Goal: Task Accomplishment & Management: Use online tool/utility

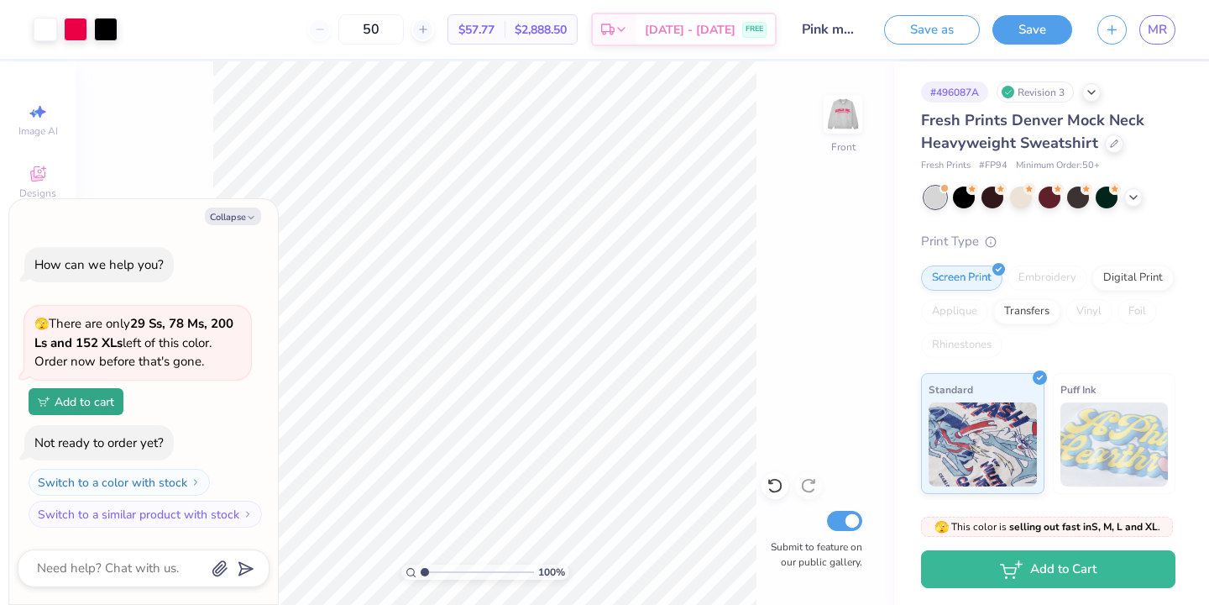
type textarea "x"
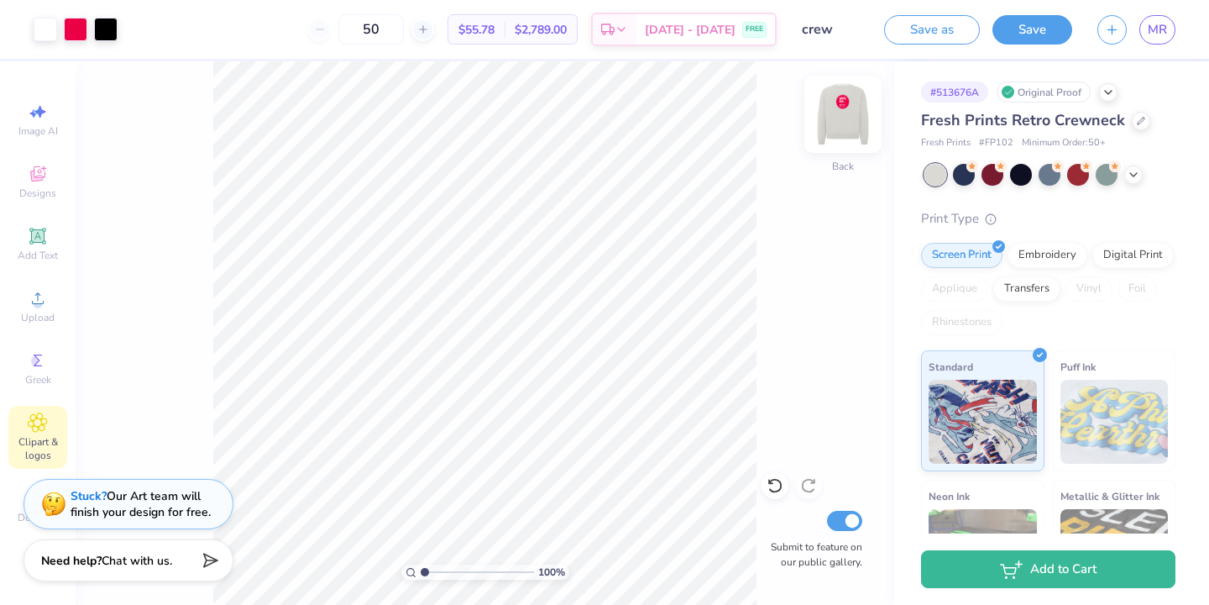
click at [841, 121] on img at bounding box center [842, 114] width 67 height 67
click at [42, 189] on span "Designs" at bounding box center [37, 192] width 37 height 13
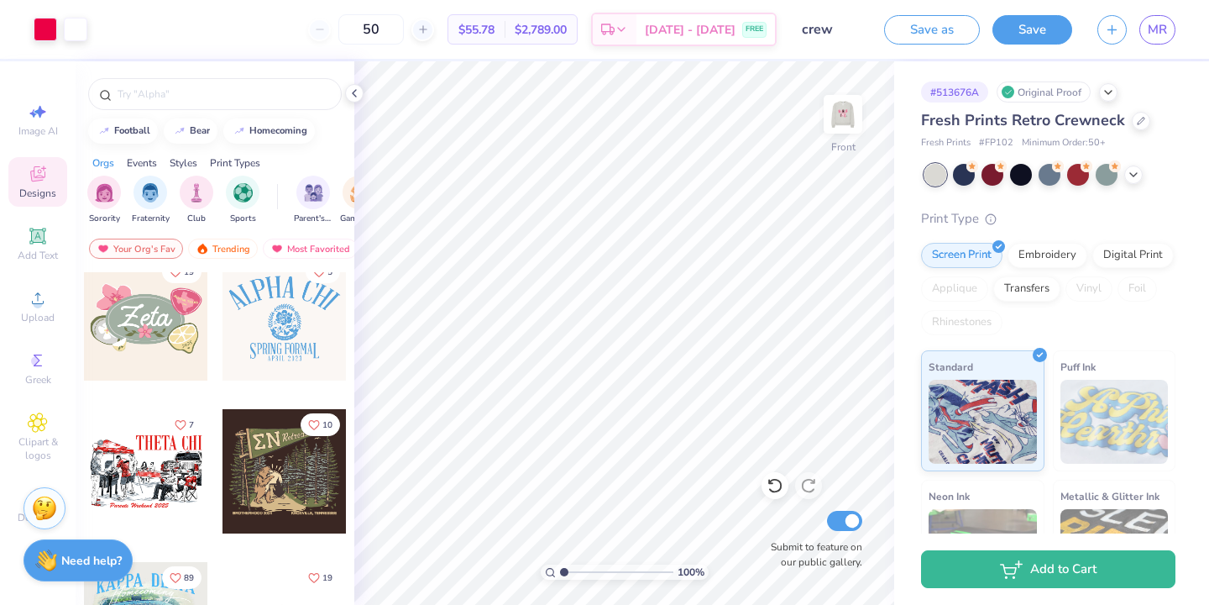
scroll to position [1358, 0]
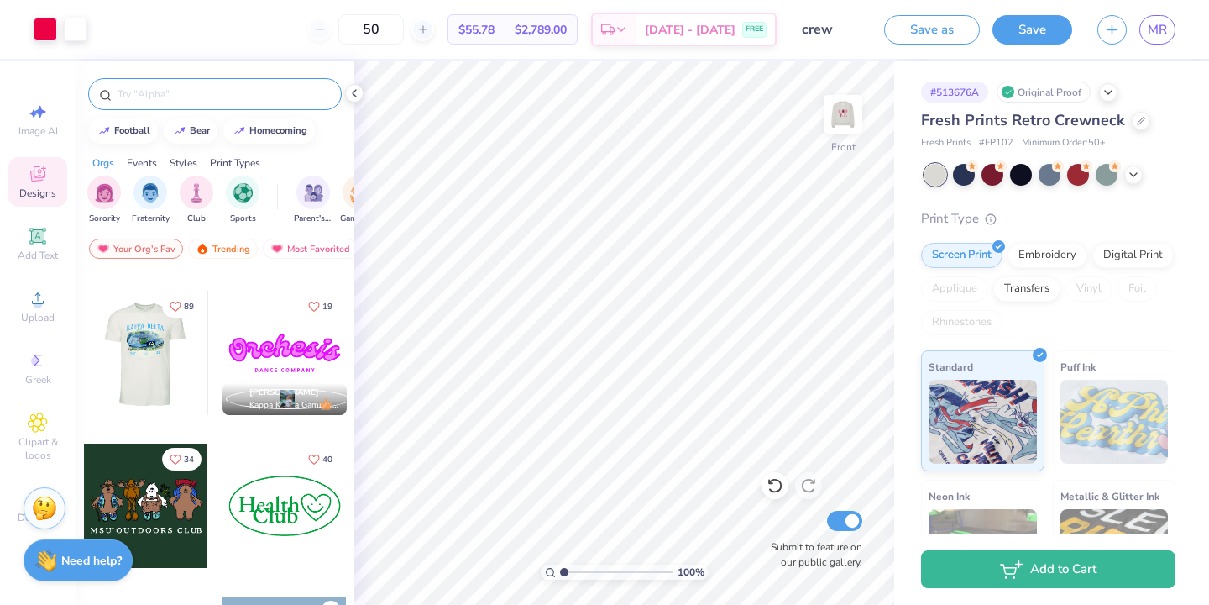
click at [202, 91] on input "text" at bounding box center [223, 94] width 215 height 17
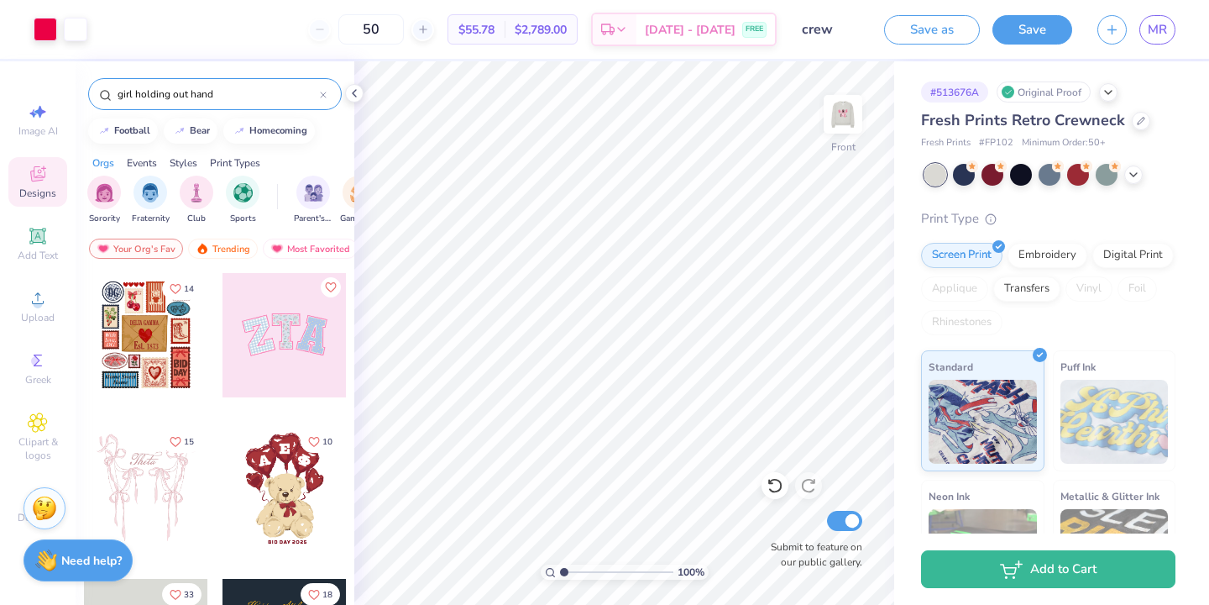
type input "girl holding out hand"
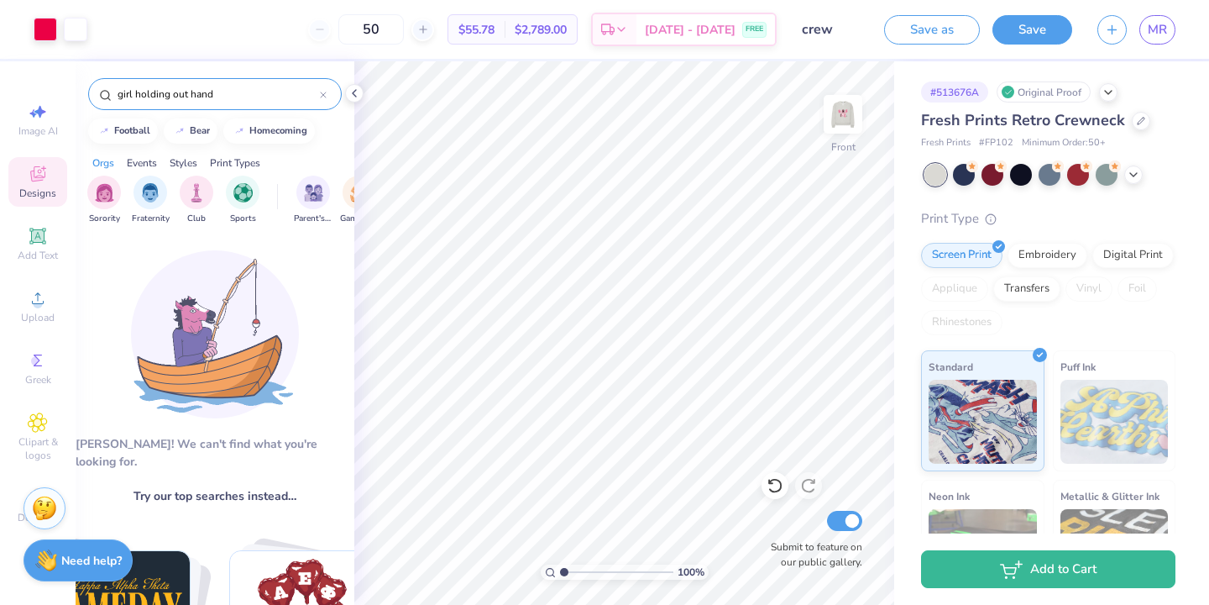
scroll to position [12, 0]
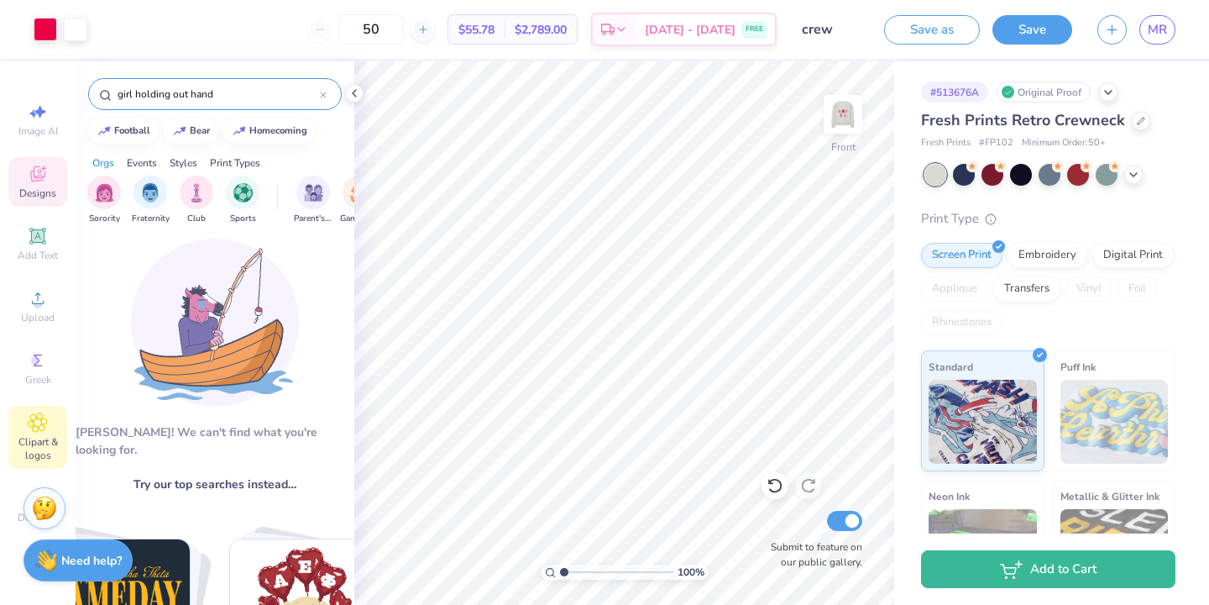
click at [39, 424] on icon at bounding box center [38, 422] width 8 height 8
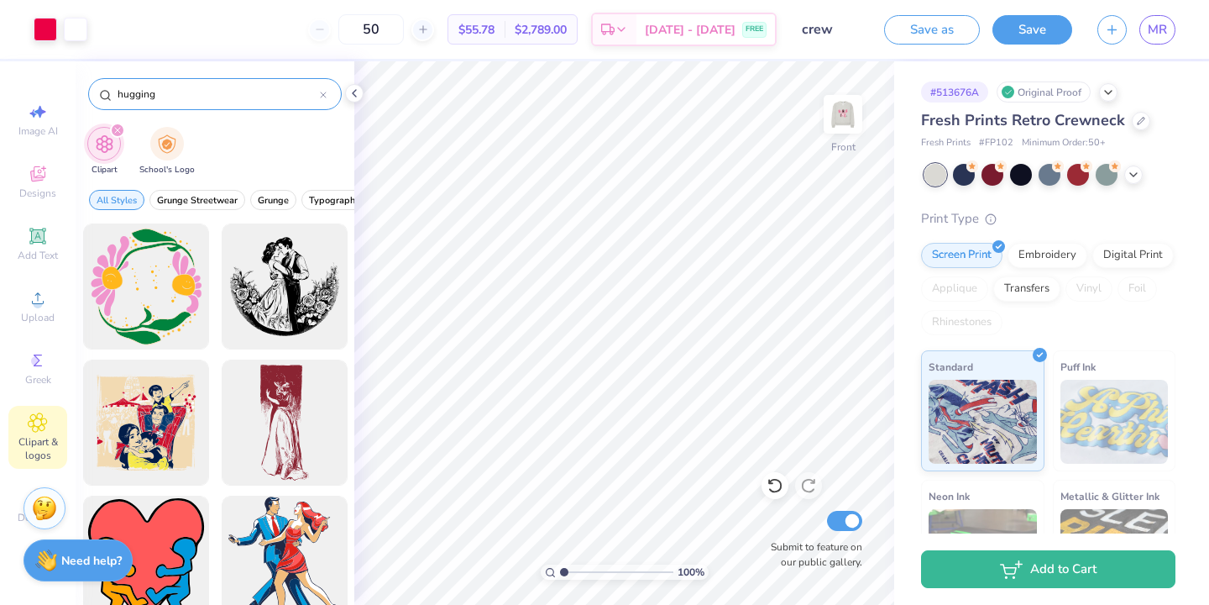
click at [163, 94] on input "hugging" at bounding box center [218, 94] width 204 height 17
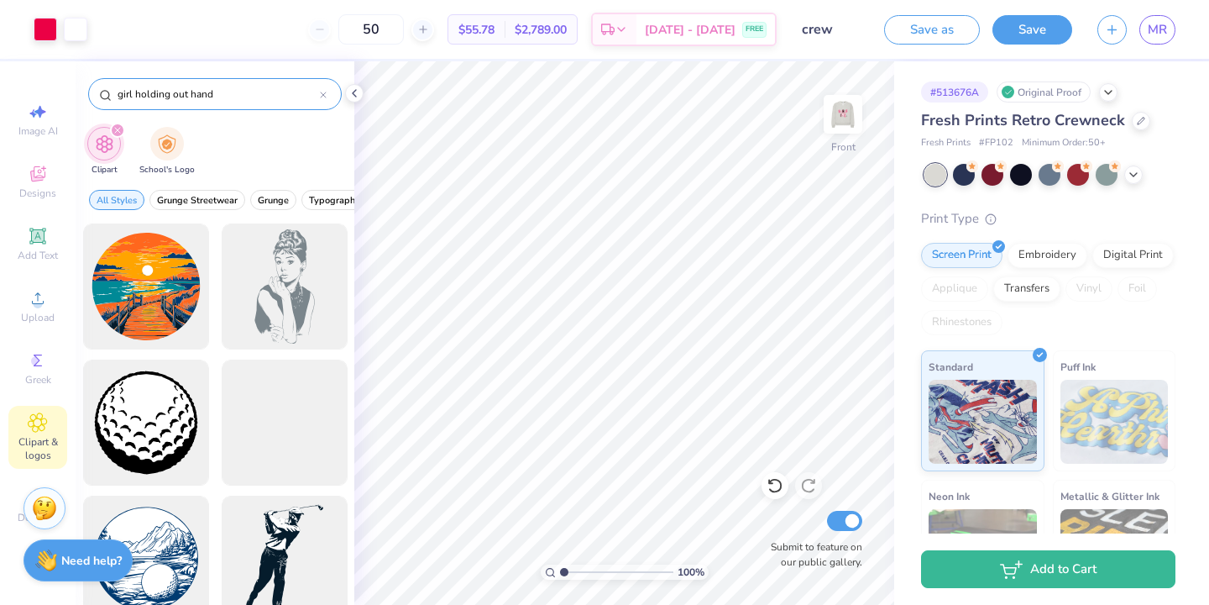
type input "girl holding out hand"
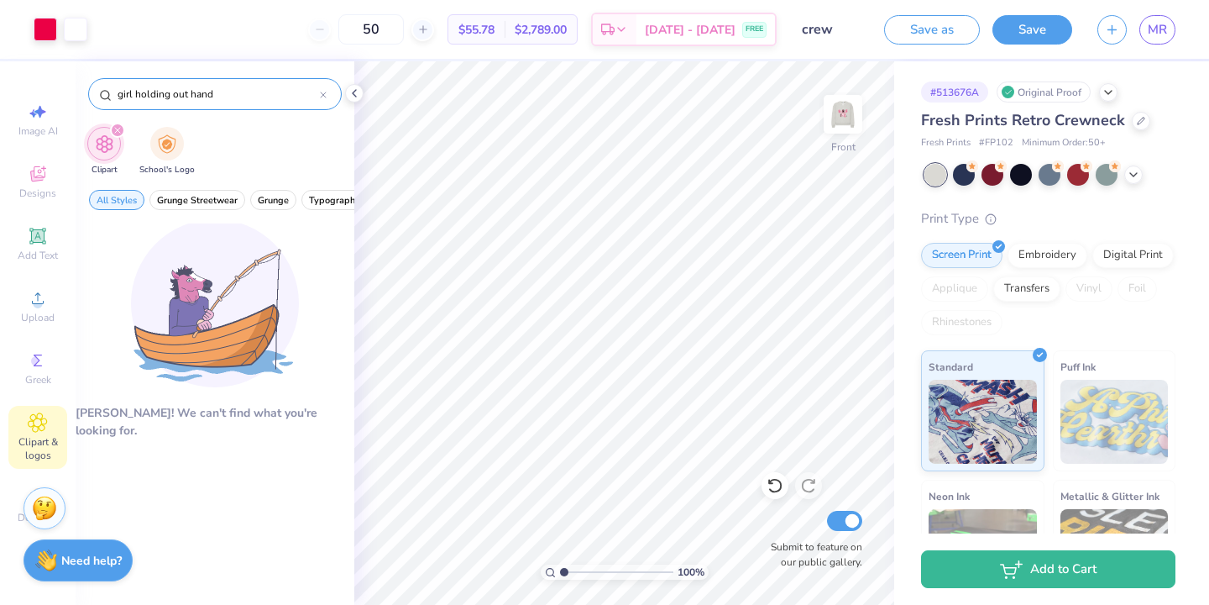
click at [147, 92] on input "girl holding out hand" at bounding box center [218, 94] width 204 height 17
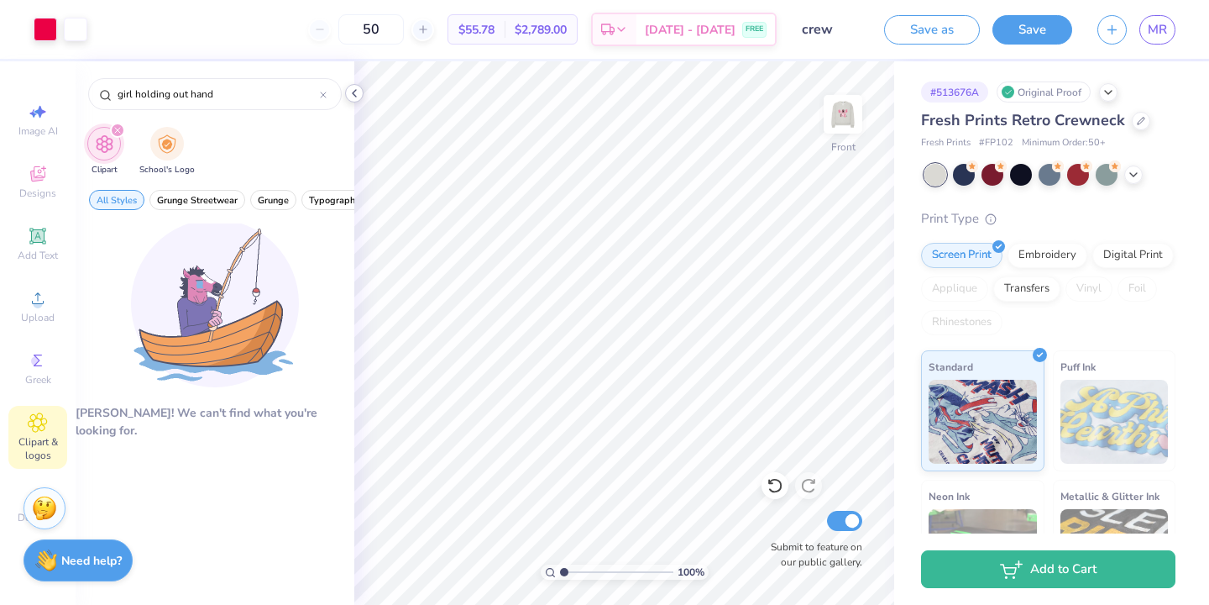
click at [351, 92] on icon at bounding box center [354, 92] width 13 height 13
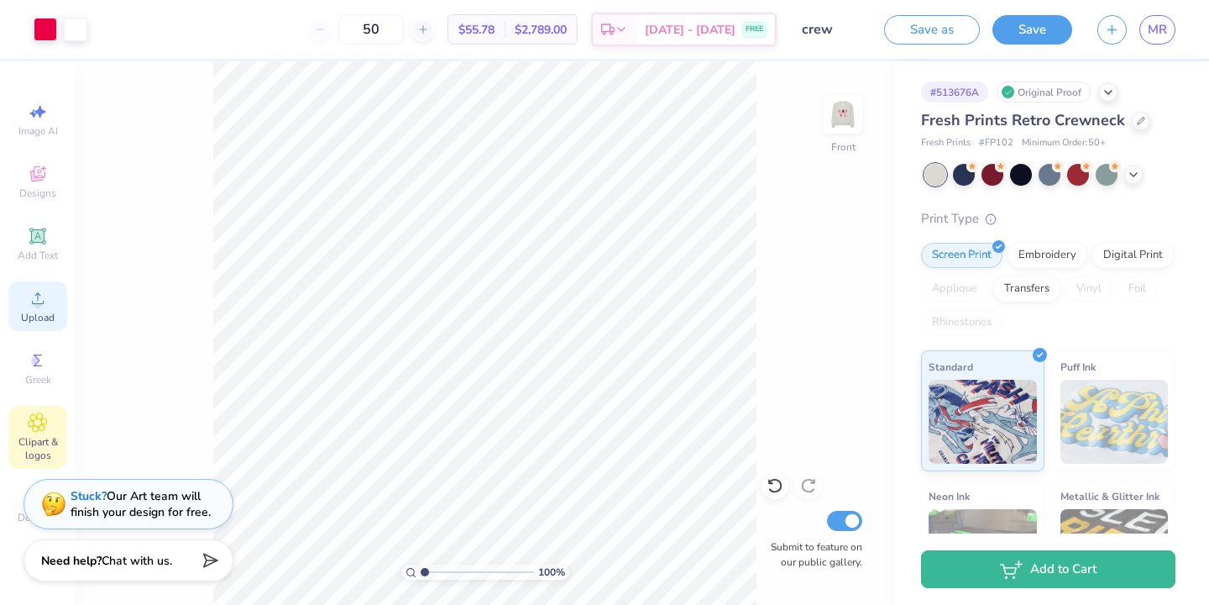
click at [44, 301] on icon at bounding box center [38, 298] width 20 height 20
click at [35, 300] on circle at bounding box center [37, 303] width 9 height 9
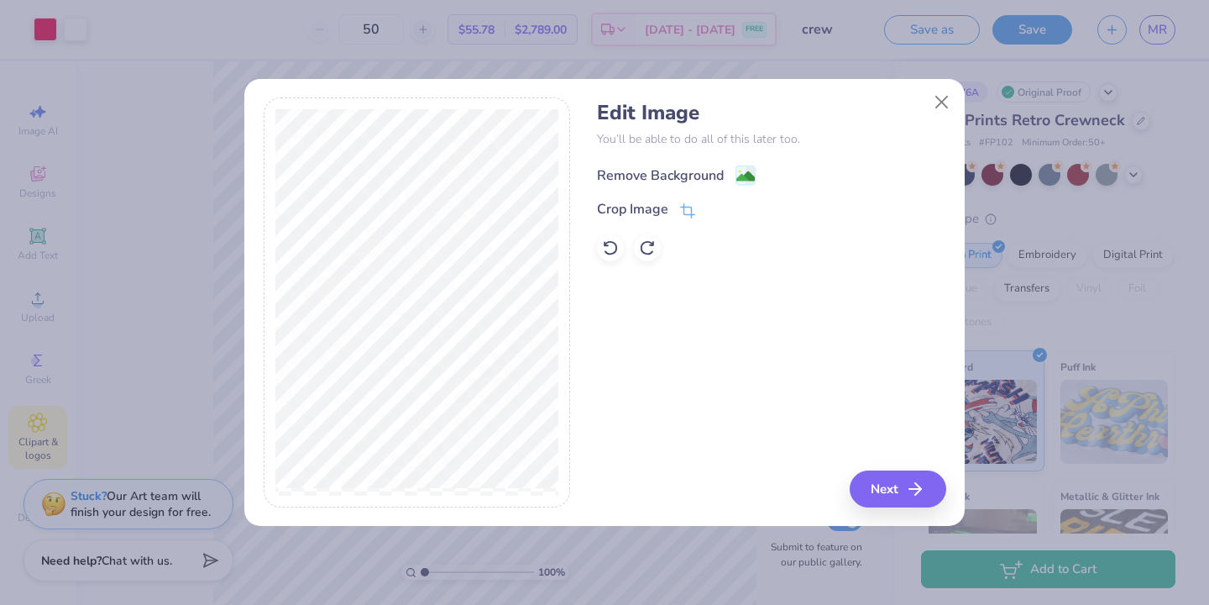
click at [741, 173] on image at bounding box center [745, 176] width 18 height 18
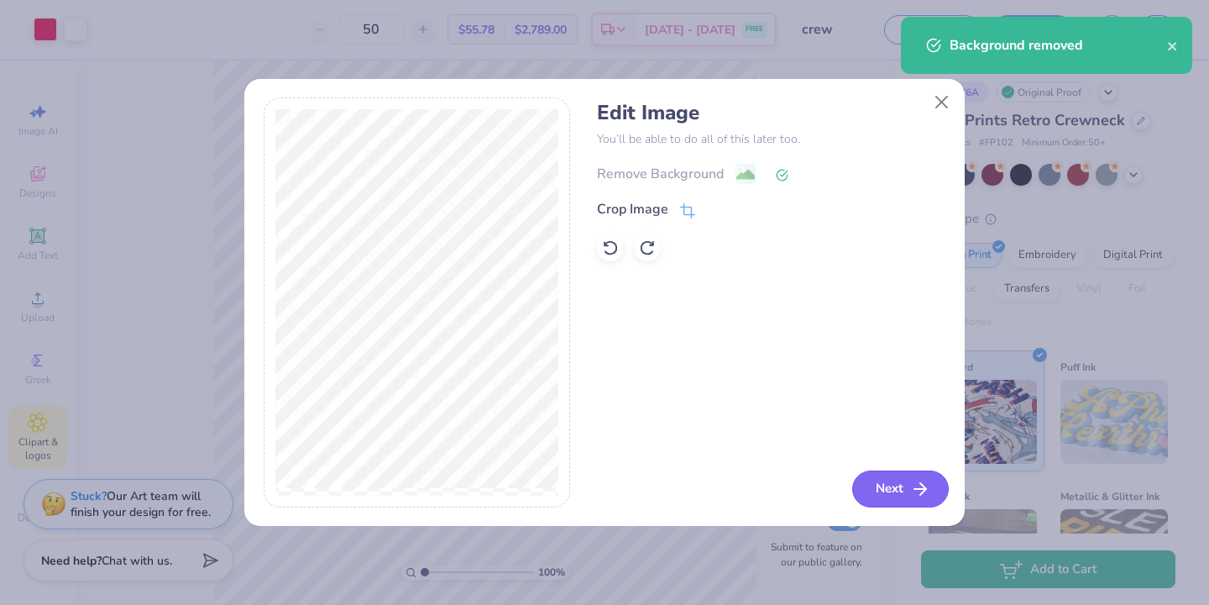
click at [896, 477] on button "Next" at bounding box center [900, 488] width 97 height 37
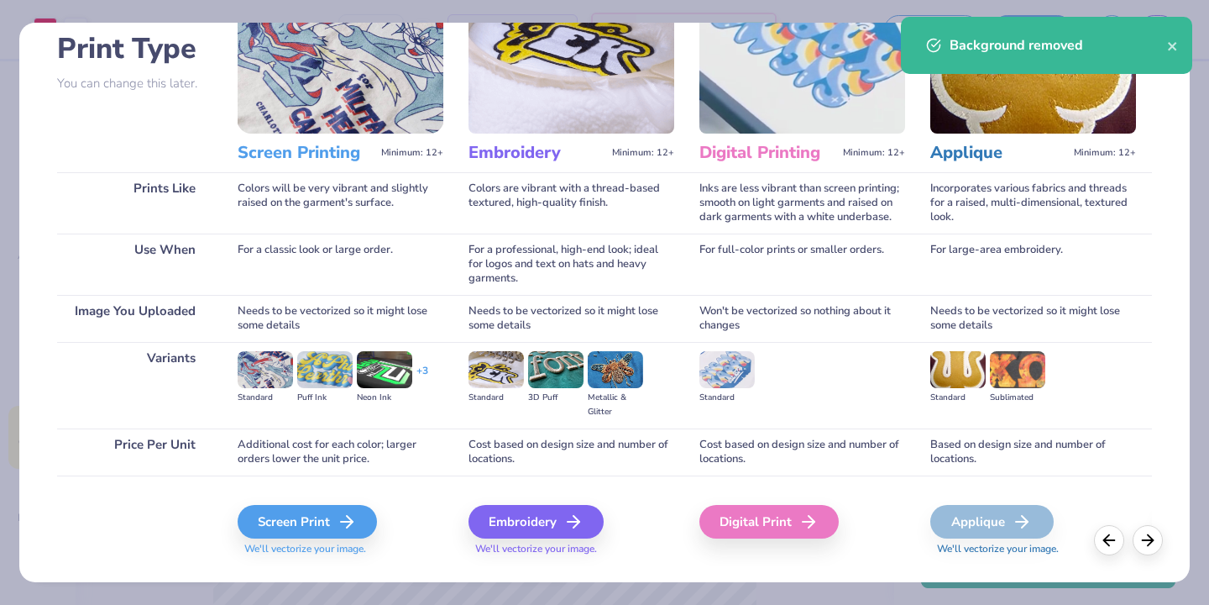
scroll to position [149, 0]
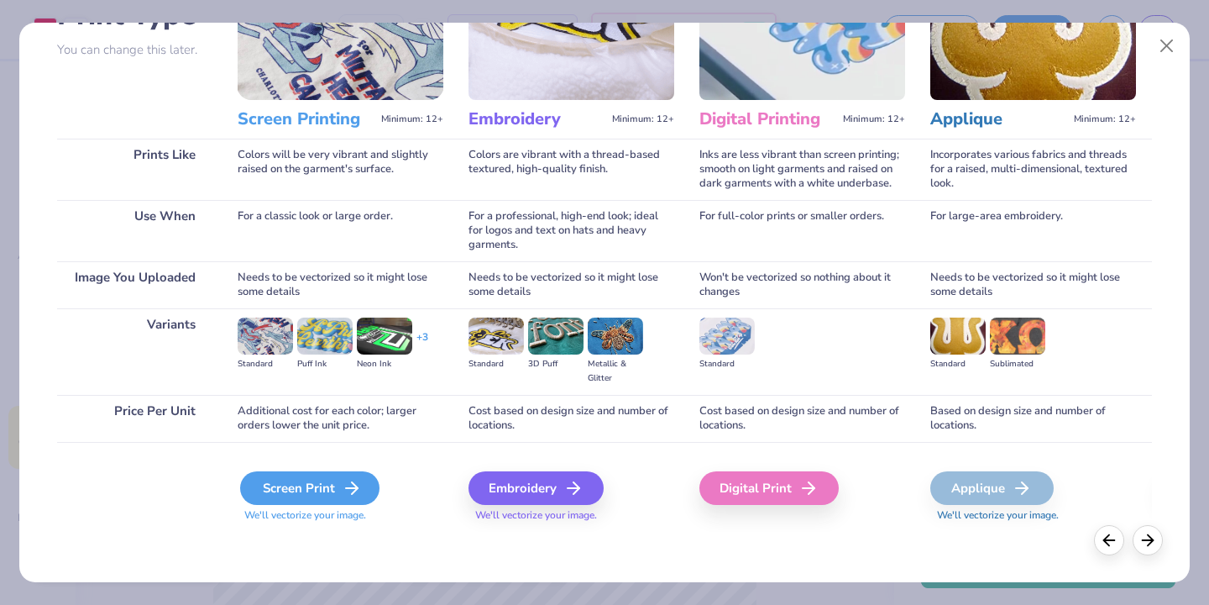
click at [259, 484] on div "Screen Print" at bounding box center [309, 488] width 139 height 34
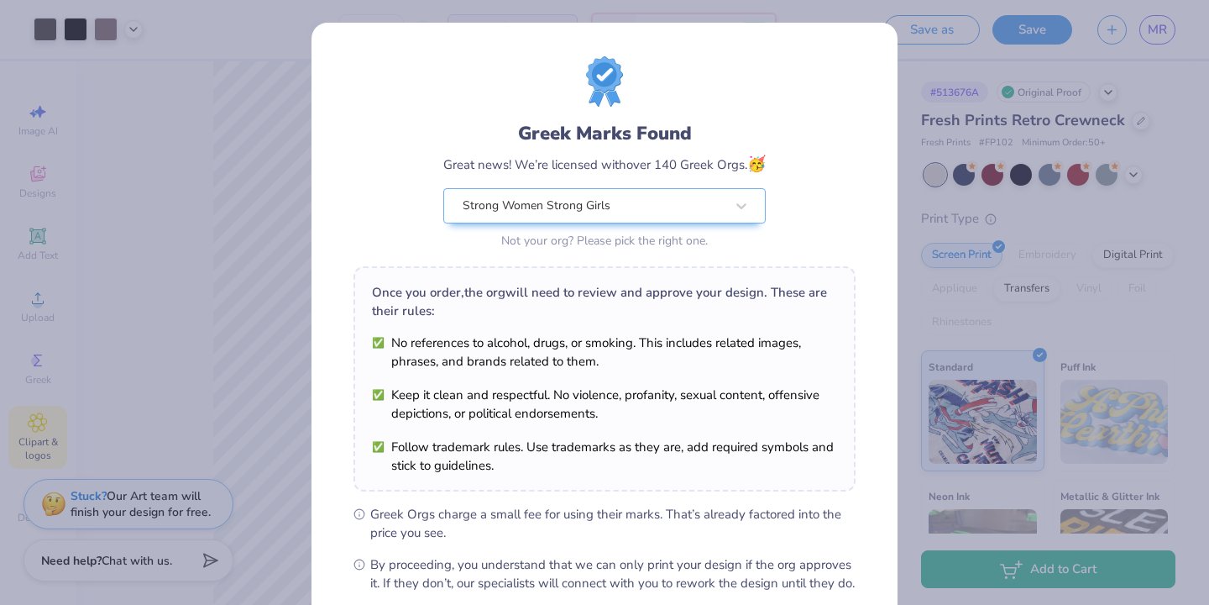
scroll to position [181, 0]
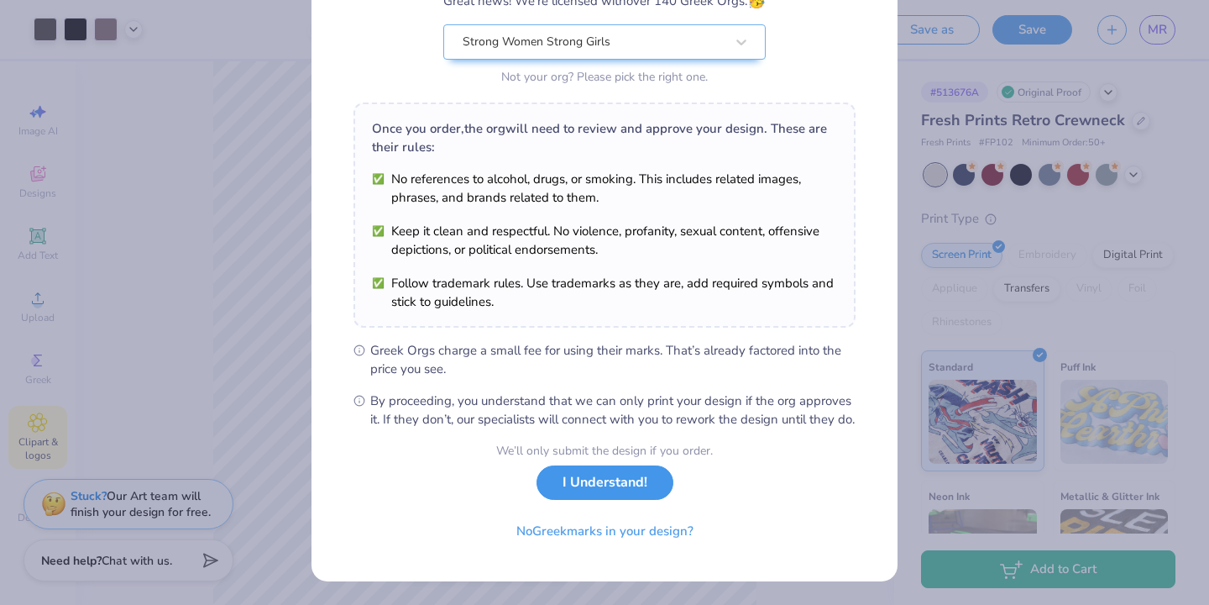
click at [609, 493] on button "I Understand!" at bounding box center [605, 482] width 137 height 34
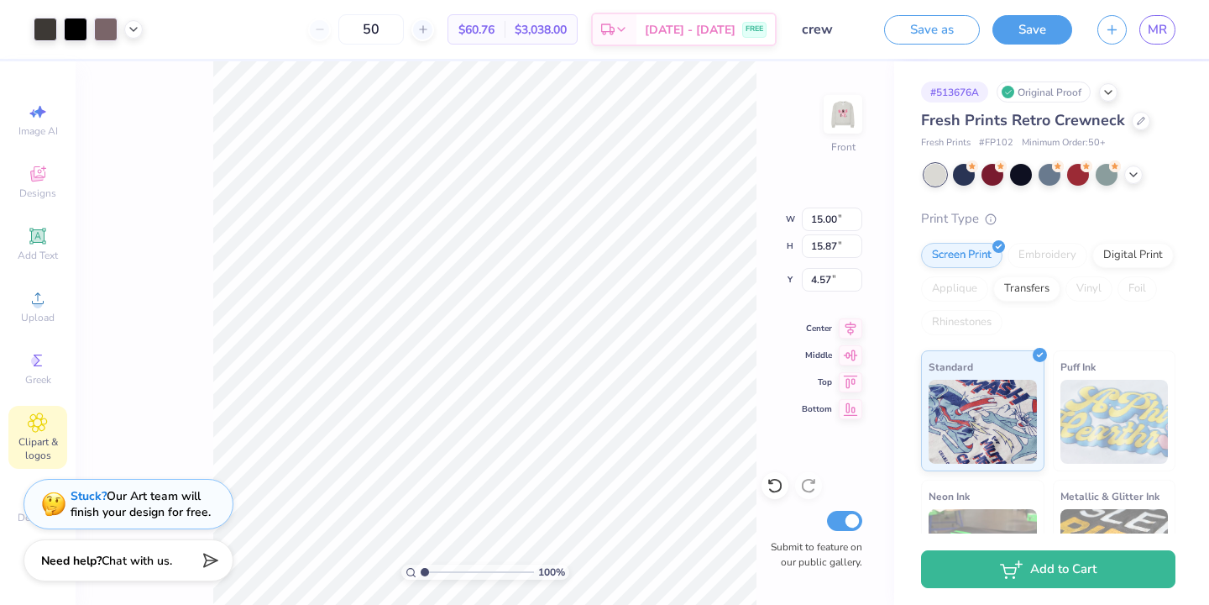
scroll to position [0, 0]
type input "9.30"
type input "9.84"
type input "10.59"
type input "6.71"
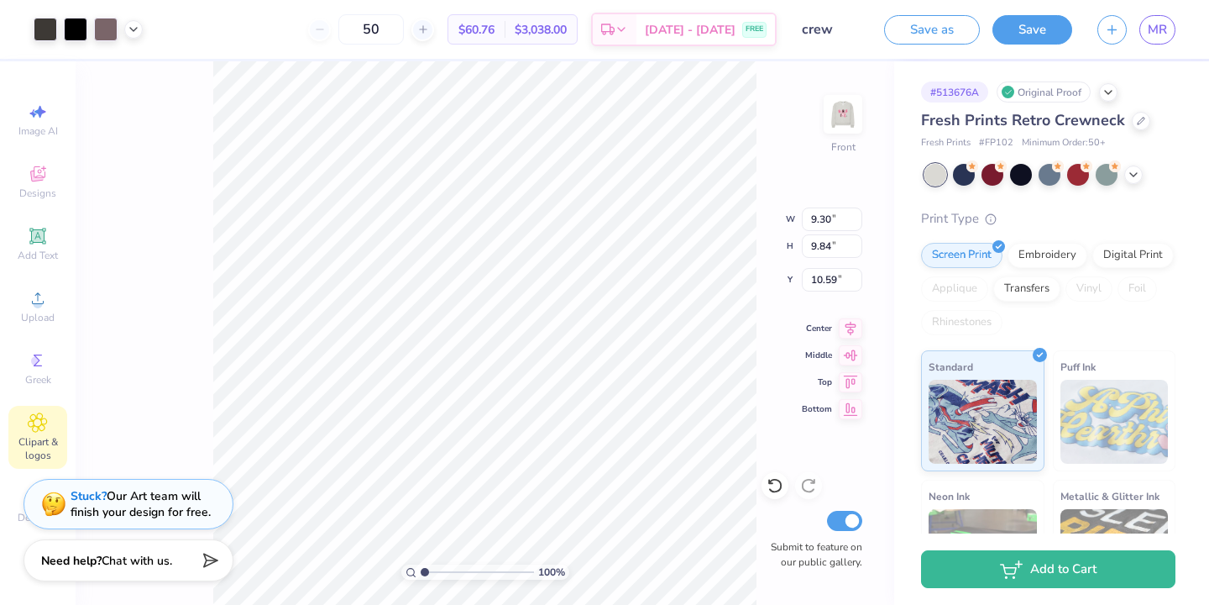
type input "7.16"
type input "4.60"
type input "4.97"
type input "5.30"
type input "6.13"
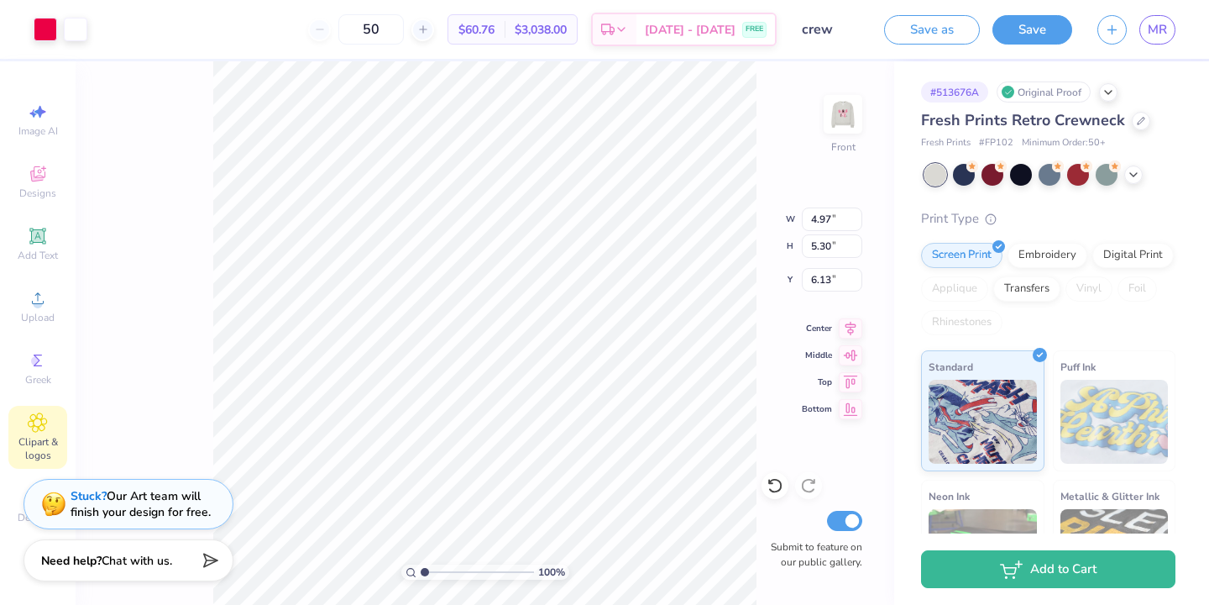
type input "3.02"
type input "3.22"
type input "6.37"
type input "9.30"
type input "9.84"
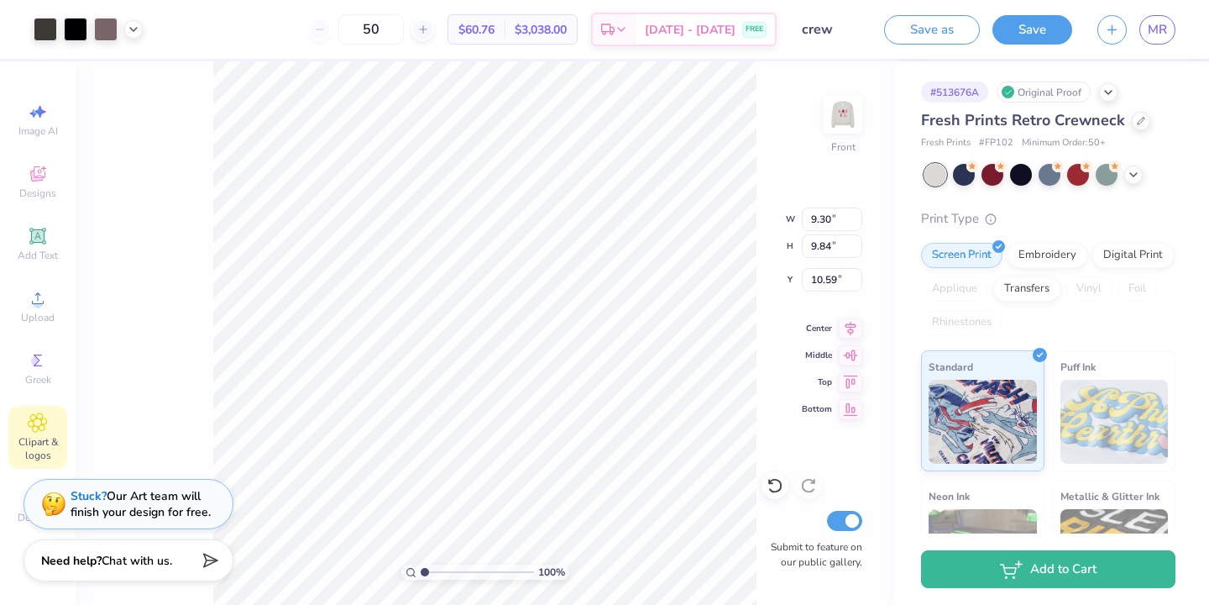
type input "5.25"
type input "8.48"
type input "8.97"
type input "6.01"
type input "10.44"
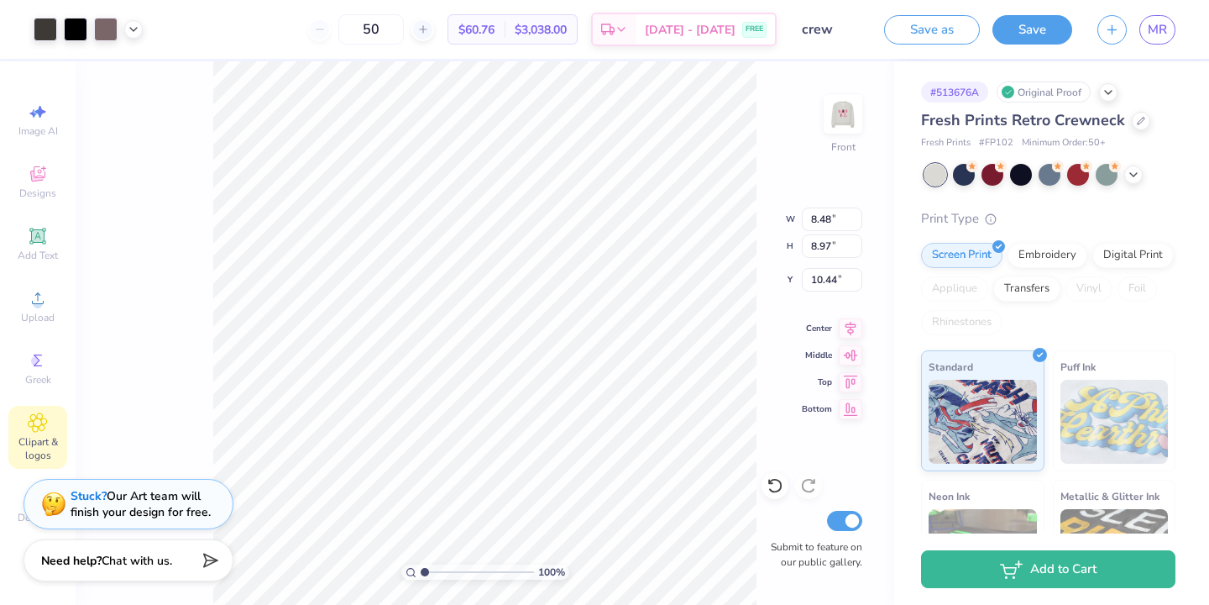
type input "3.02"
type input "3.22"
type input "10.89"
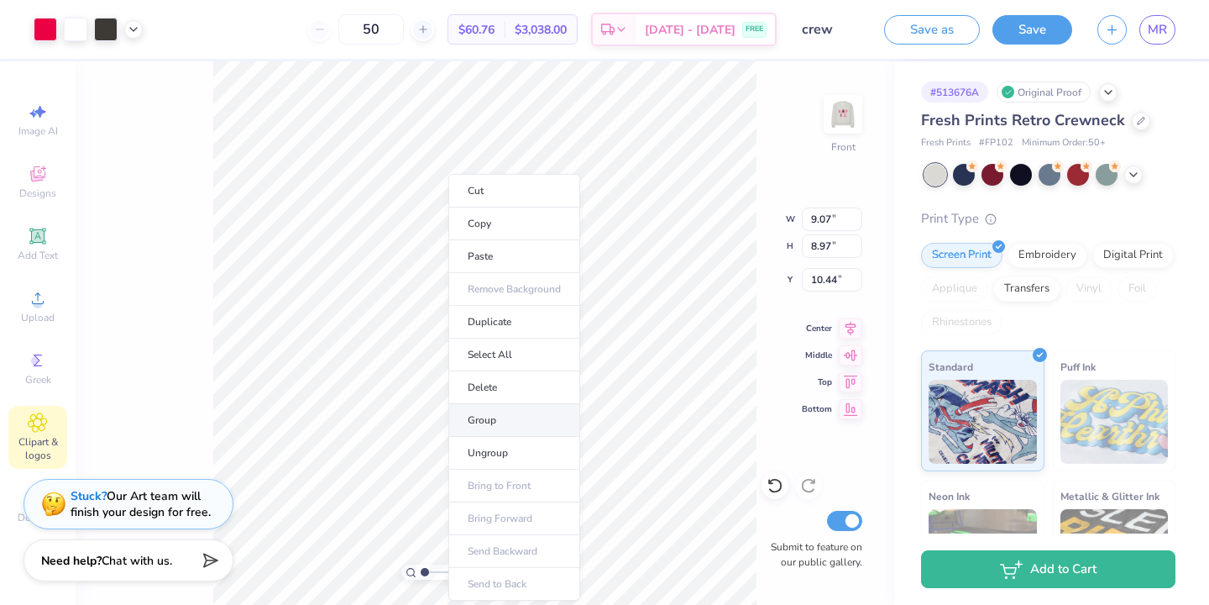
click at [484, 418] on li "Group" at bounding box center [514, 420] width 132 height 33
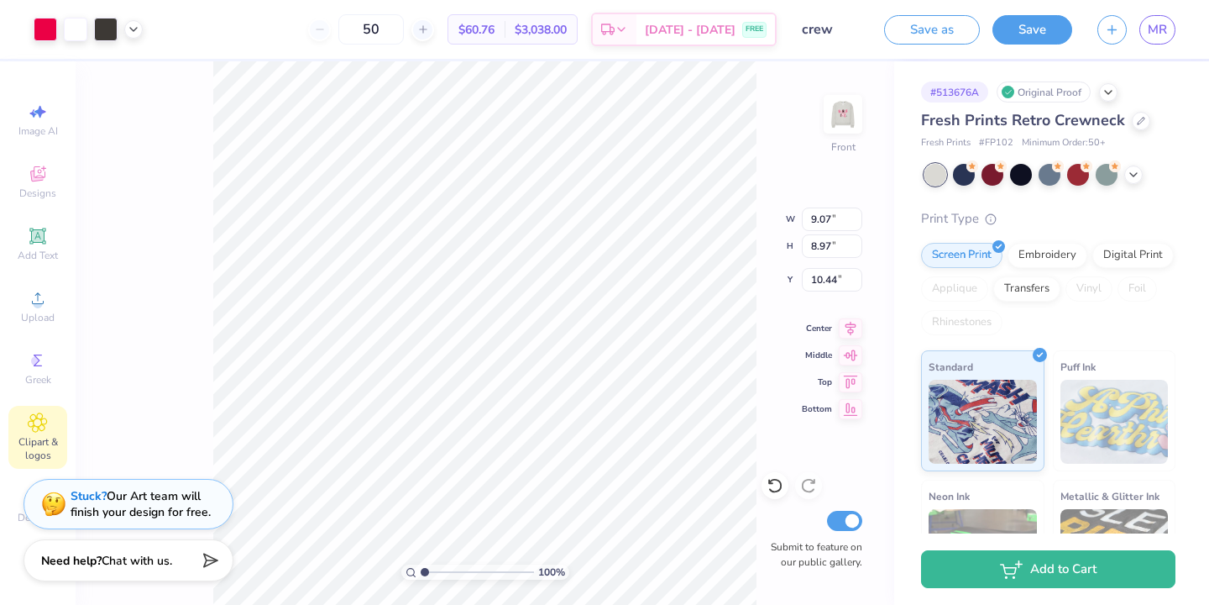
type input "5.50"
type input "6.85"
type input "6.77"
type input "6.33"
click at [835, 117] on img at bounding box center [842, 114] width 67 height 67
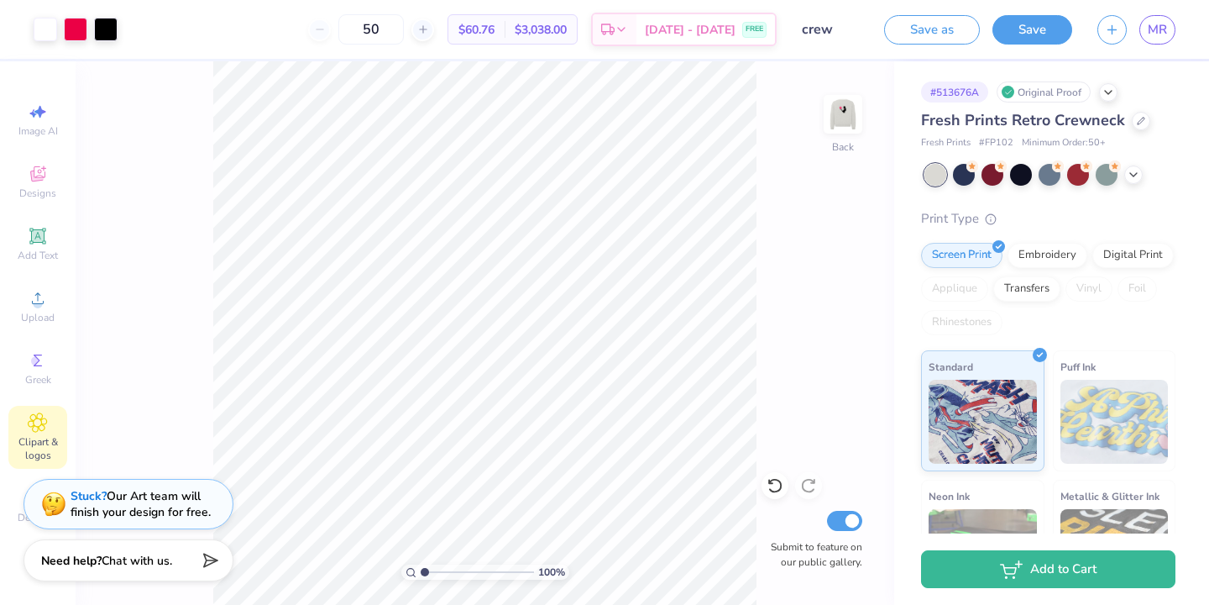
click at [835, 117] on img at bounding box center [843, 114] width 34 height 34
click at [1020, 25] on button "Save" at bounding box center [1032, 27] width 80 height 29
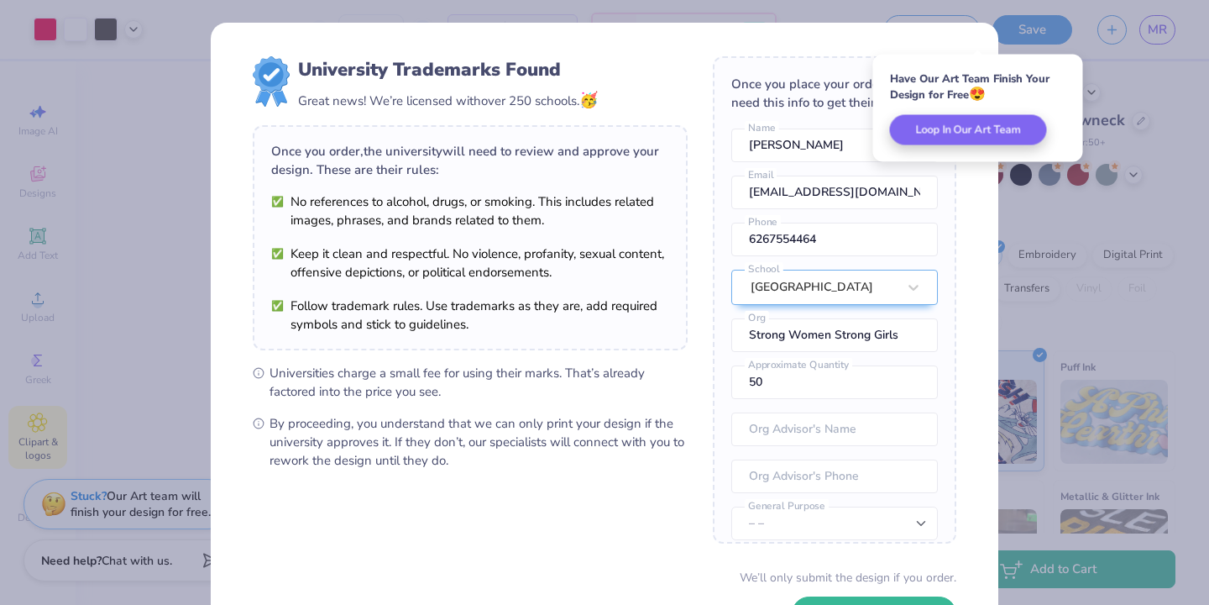
click at [1051, 63] on div "Have Our Art Team Finish Your Design for Free 😍 Loop In Our Art Team" at bounding box center [978, 108] width 210 height 107
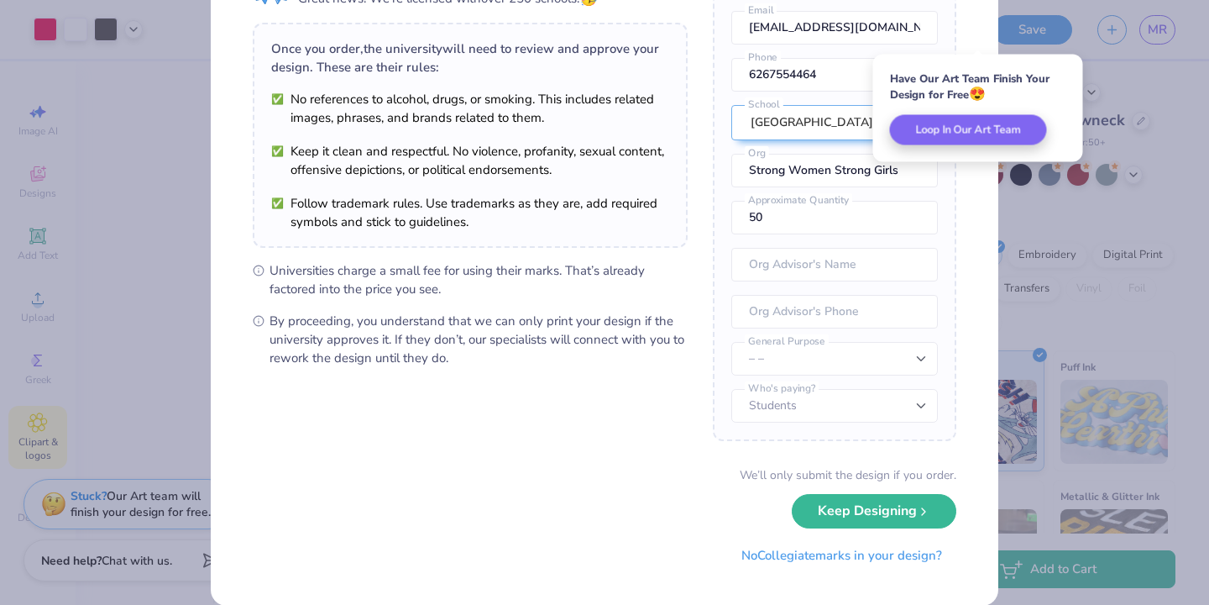
scroll to position [126, 0]
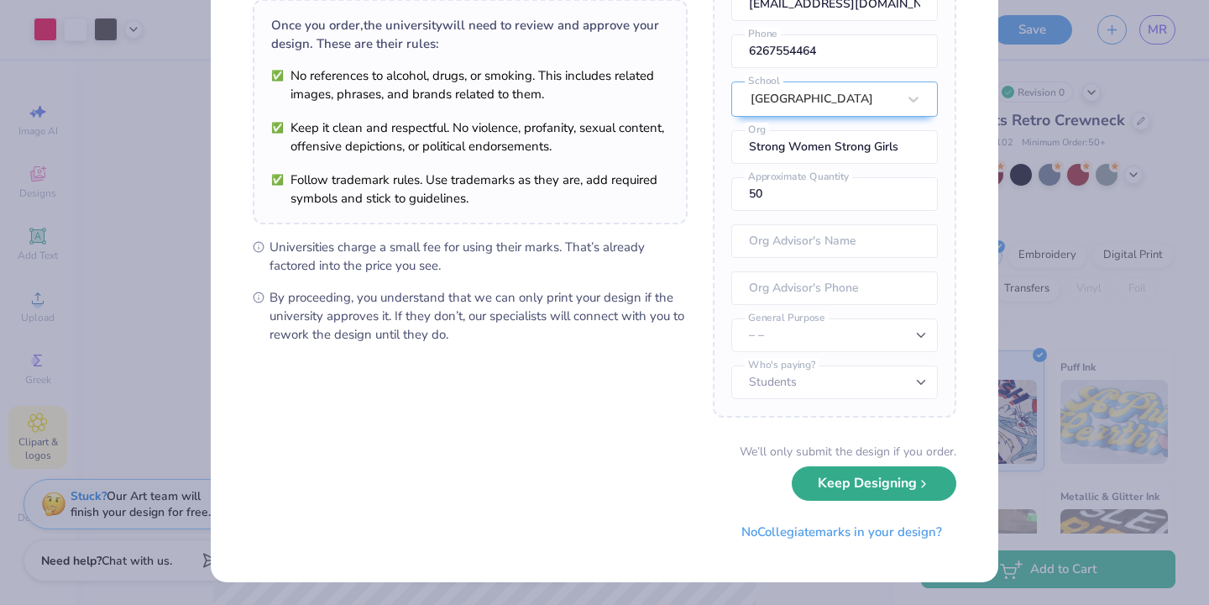
click at [830, 489] on button "Keep Designing" at bounding box center [874, 483] width 165 height 34
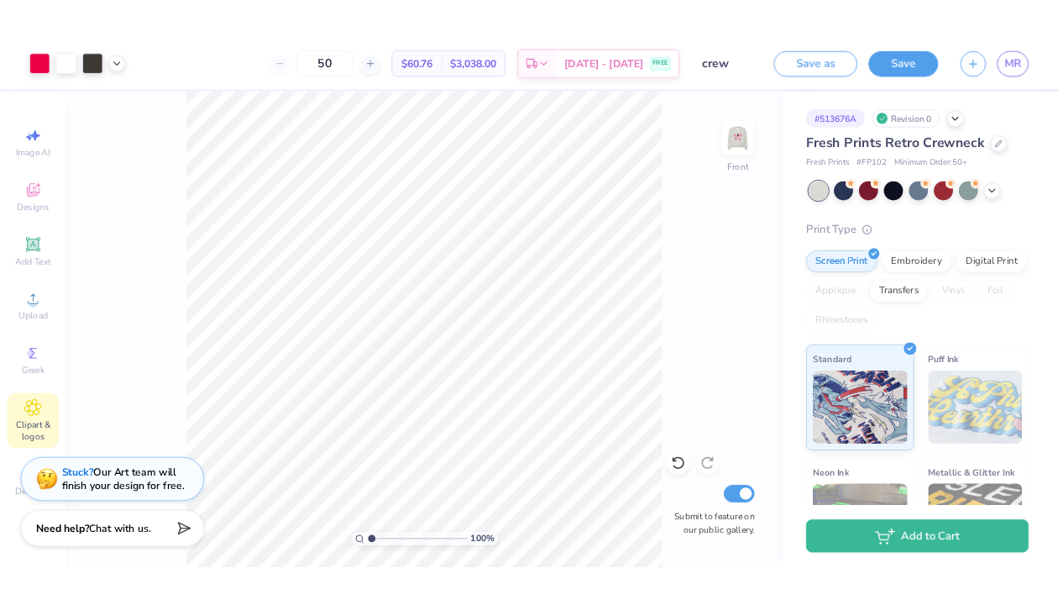
scroll to position [0, 0]
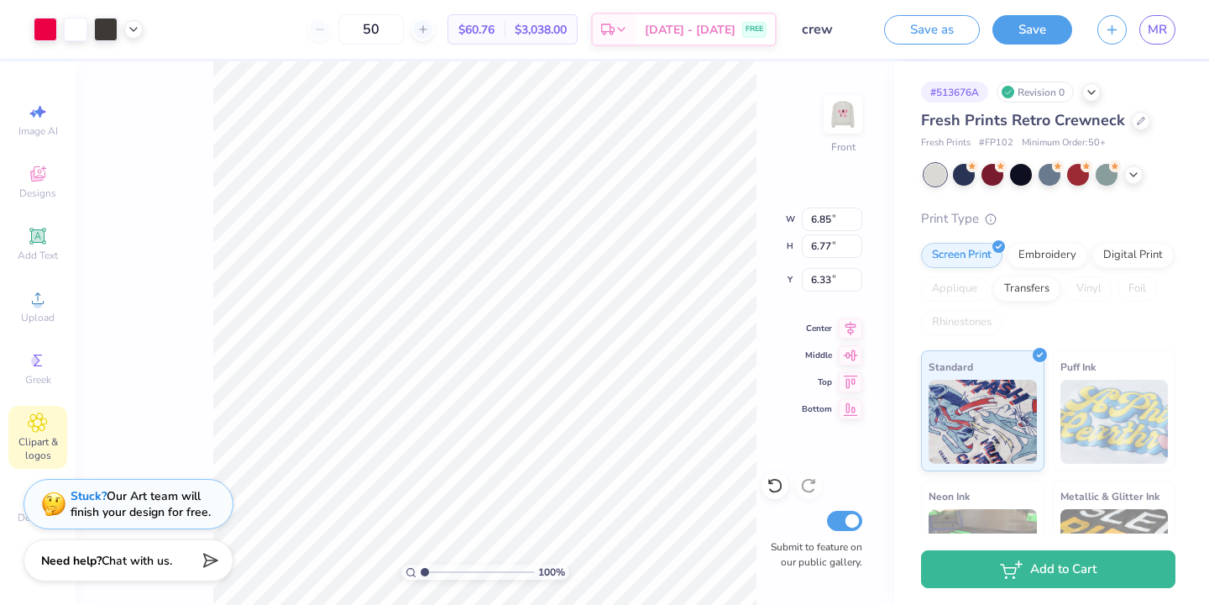
type input "6.34"
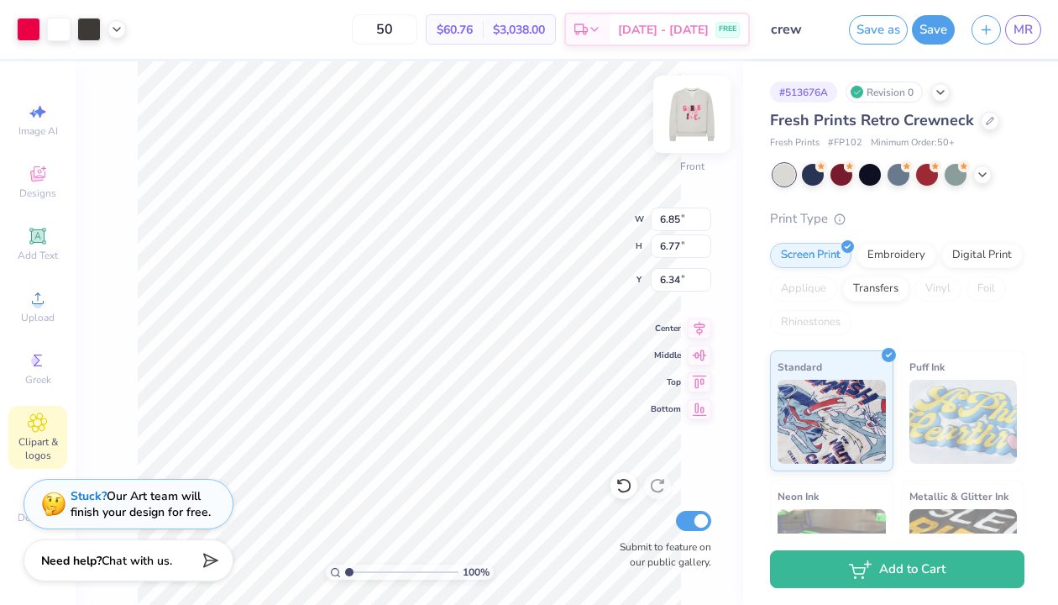
click at [686, 116] on img at bounding box center [691, 114] width 67 height 67
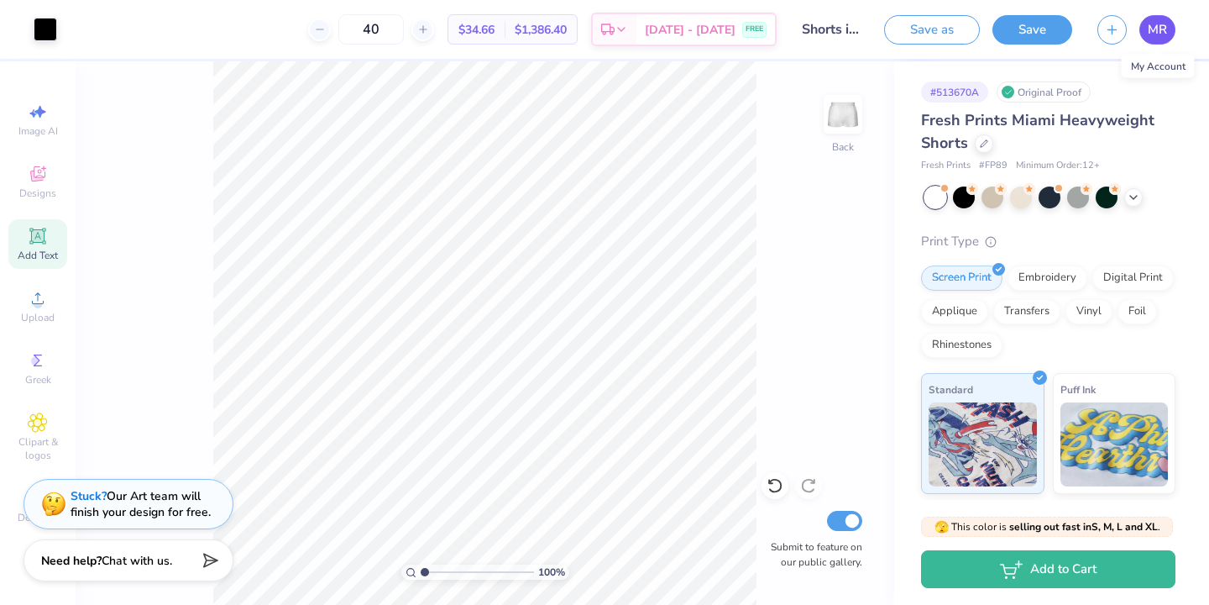
click at [1160, 30] on span "MR" at bounding box center [1157, 29] width 19 height 19
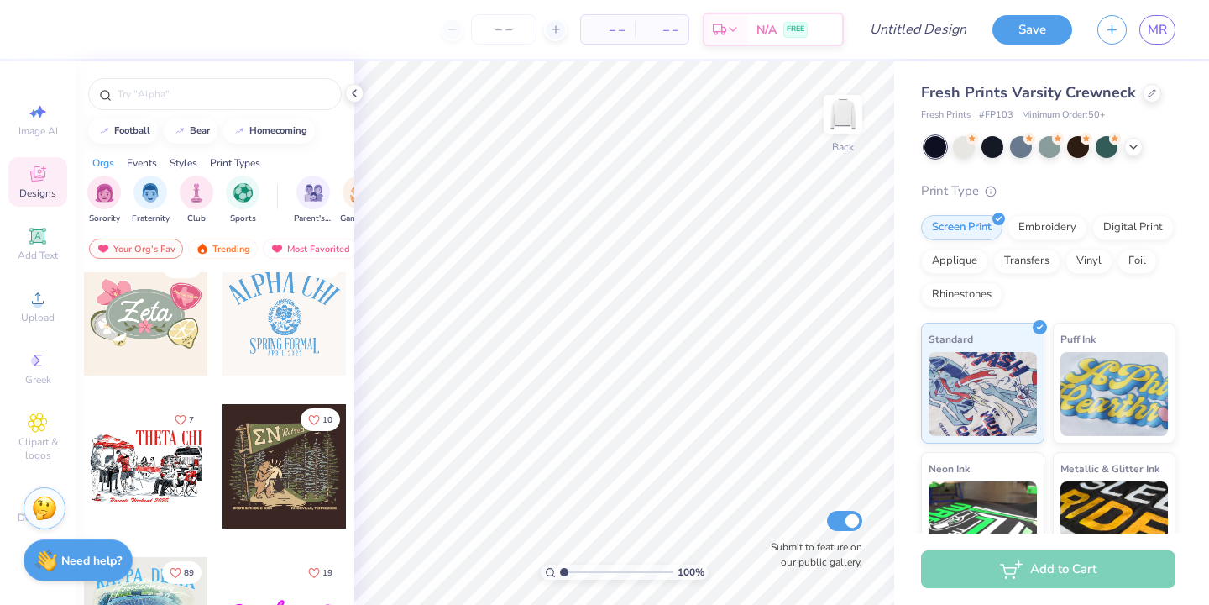
scroll to position [1094, 0]
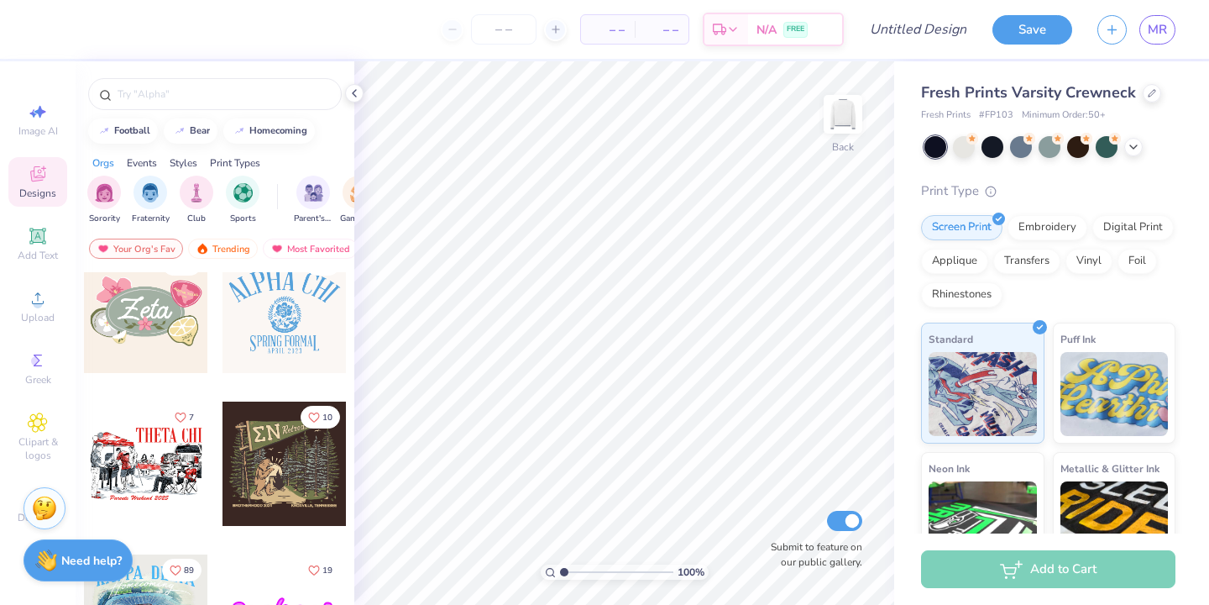
click at [320, 322] on div at bounding box center [285, 311] width 124 height 124
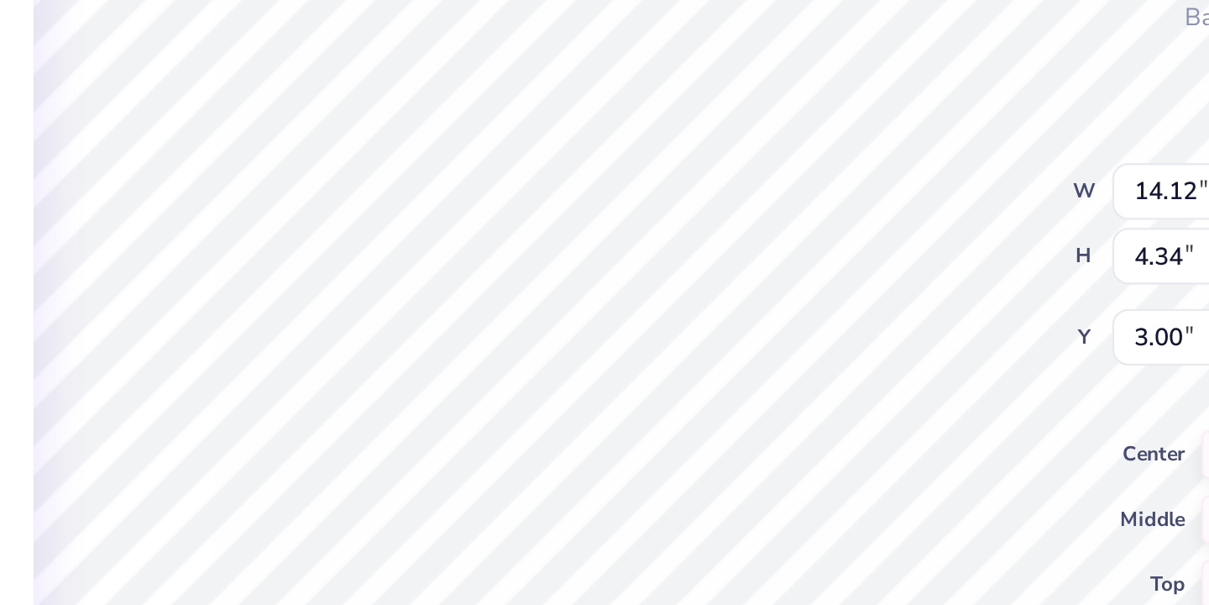
scroll to position [0, 0]
type textarea "G"
type textarea "Girls Inc."
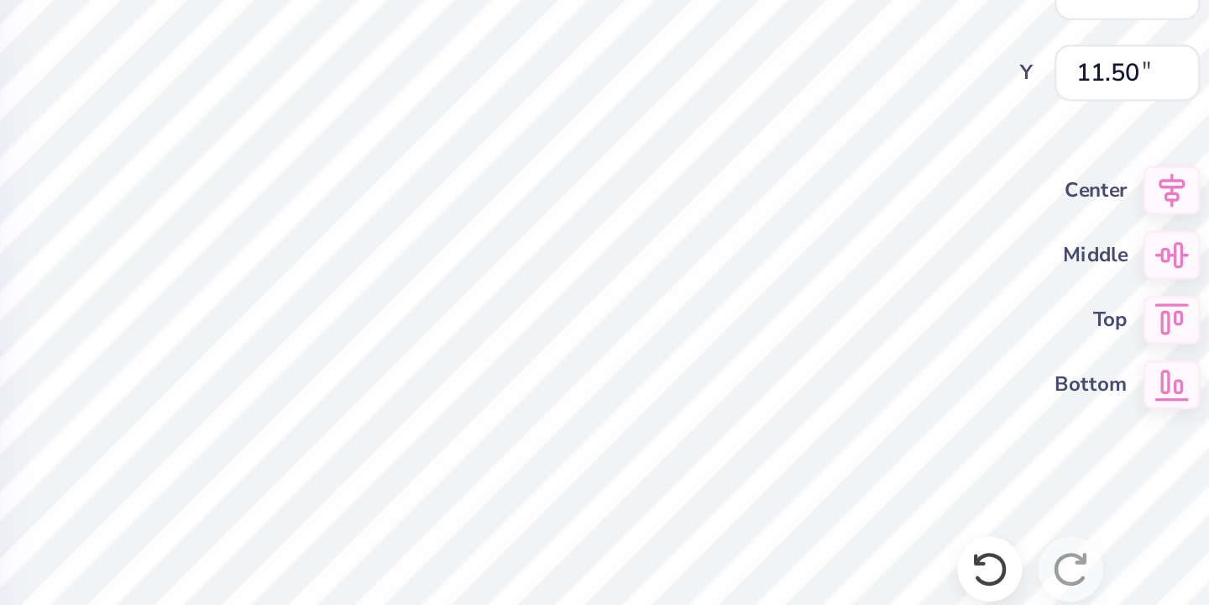
type textarea "Boston College"
type input "0.73"
type input "1.94"
type input "11.48"
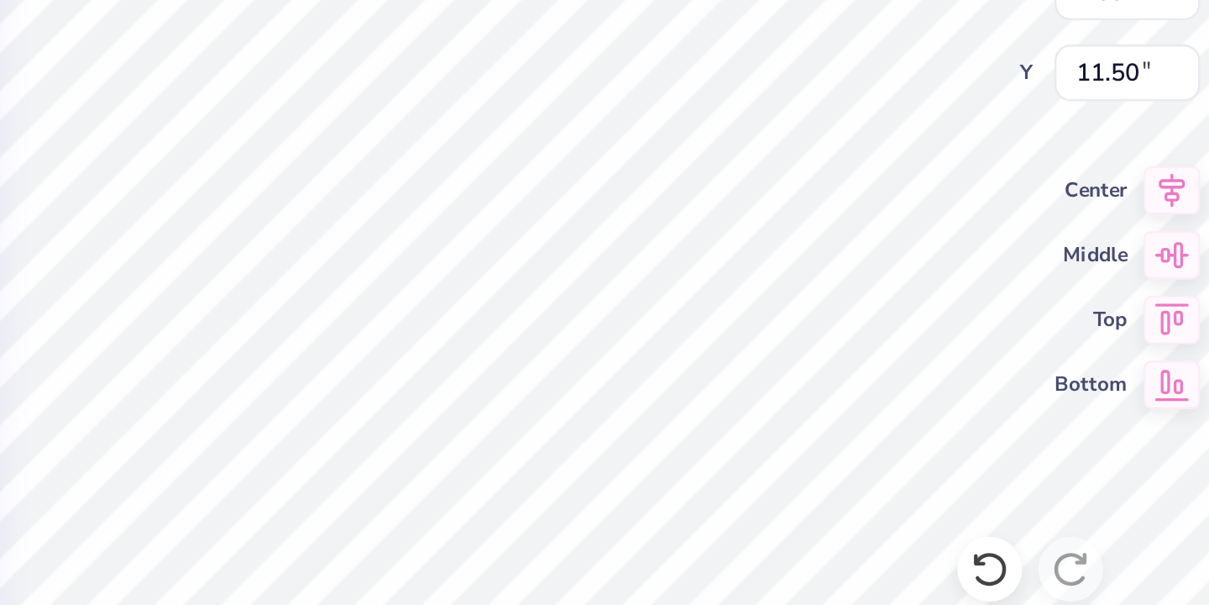
type input "4.26"
type input "0.67"
type input "13.09"
type textarea "2025-2026"
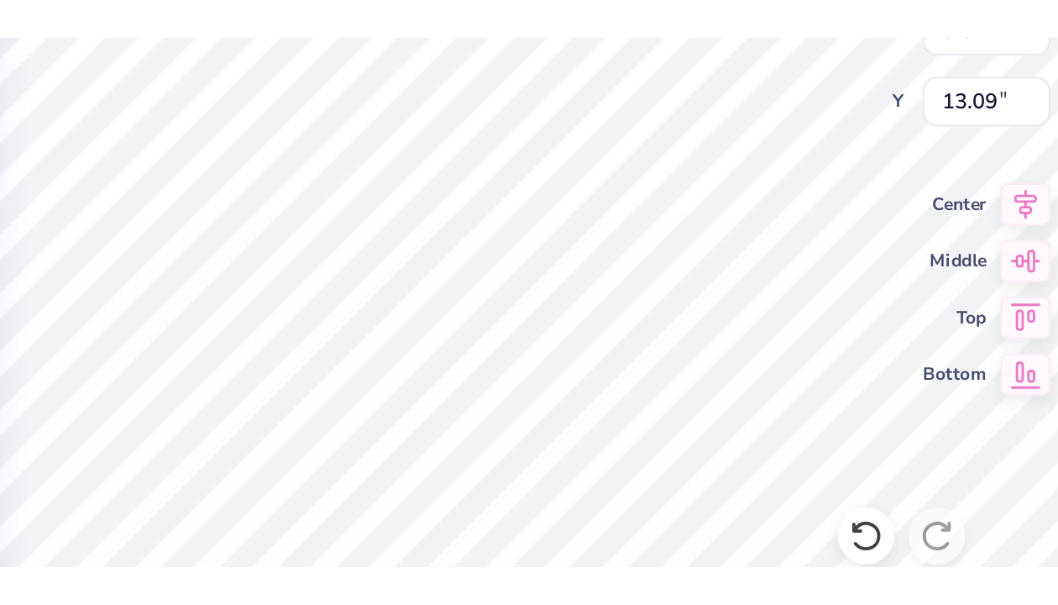
scroll to position [0, 3]
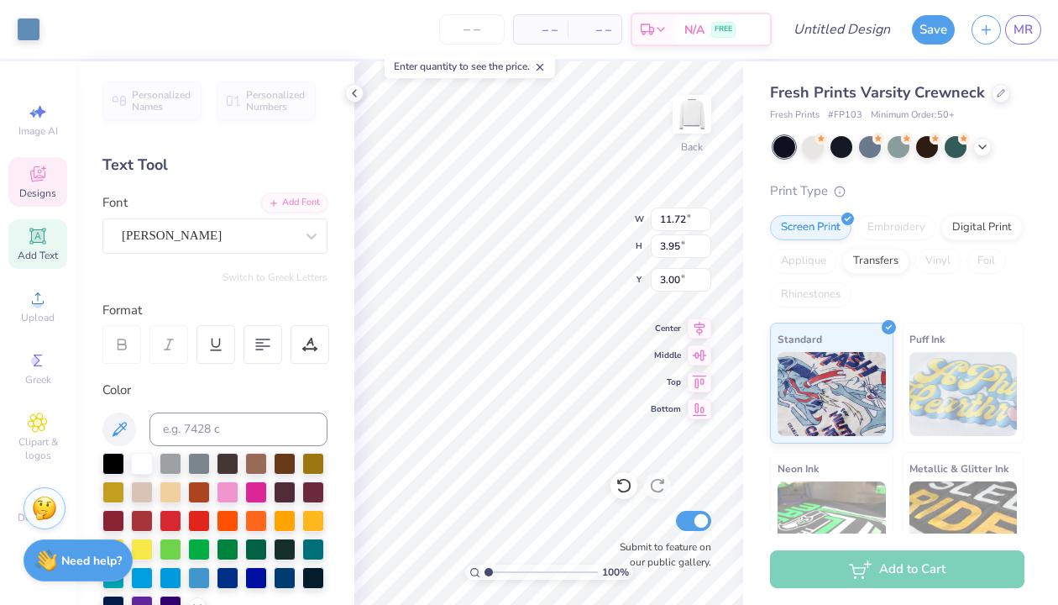
click at [49, 31] on div "– – Per Item – – Total Est. Delivery N/A FREE" at bounding box center [410, 29] width 723 height 59
click at [113, 455] on div at bounding box center [113, 462] width 22 height 22
type input "7.83"
type input "1.76"
type input "11.33"
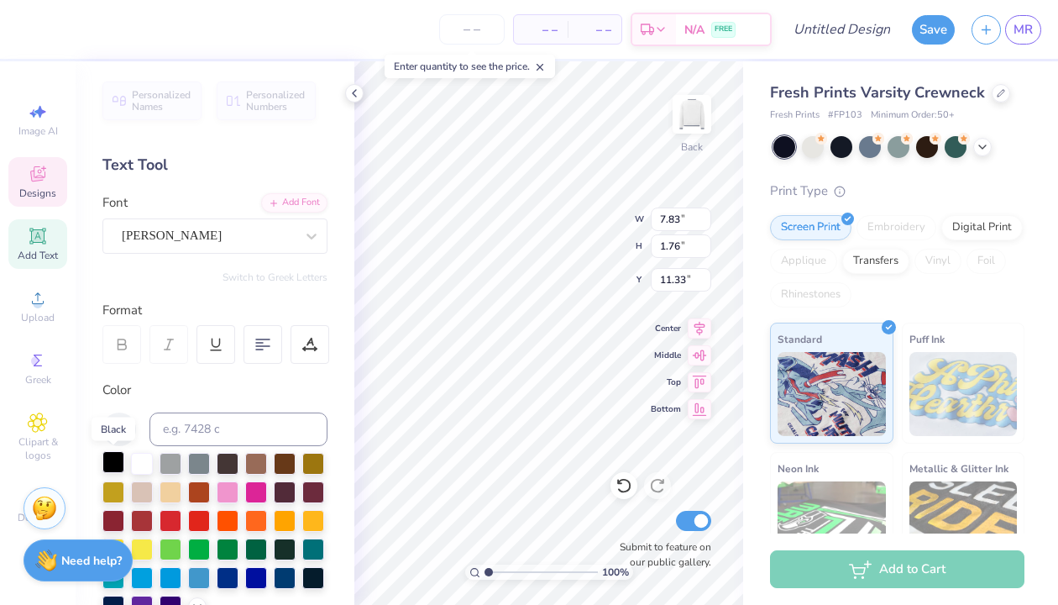
click at [113, 461] on div at bounding box center [113, 462] width 22 height 22
click at [112, 456] on div at bounding box center [113, 462] width 22 height 22
type input "4.19"
type input "3.20"
type input "6.53"
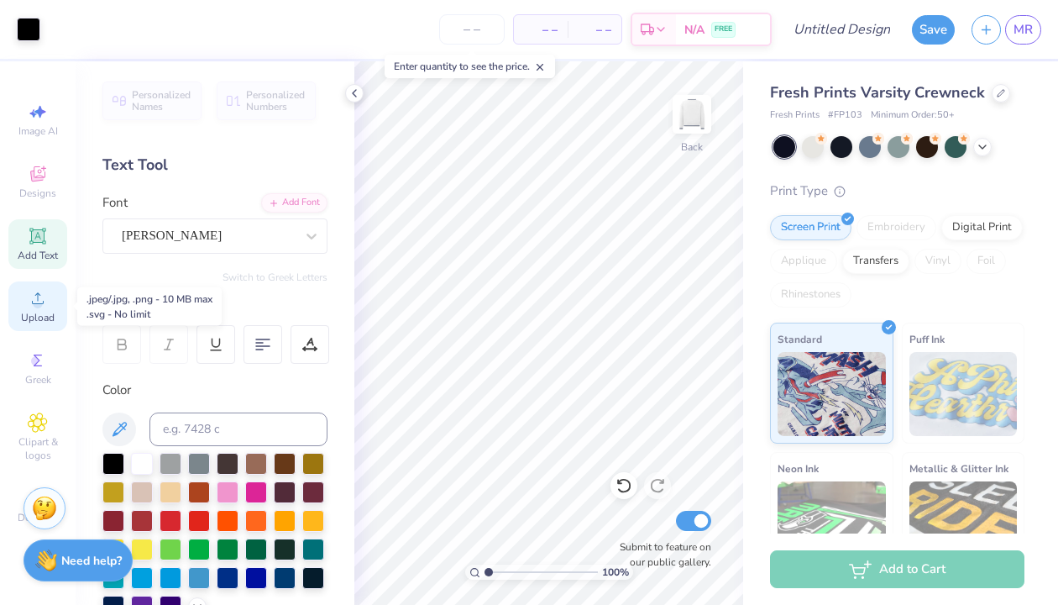
click at [29, 303] on icon at bounding box center [38, 298] width 20 height 20
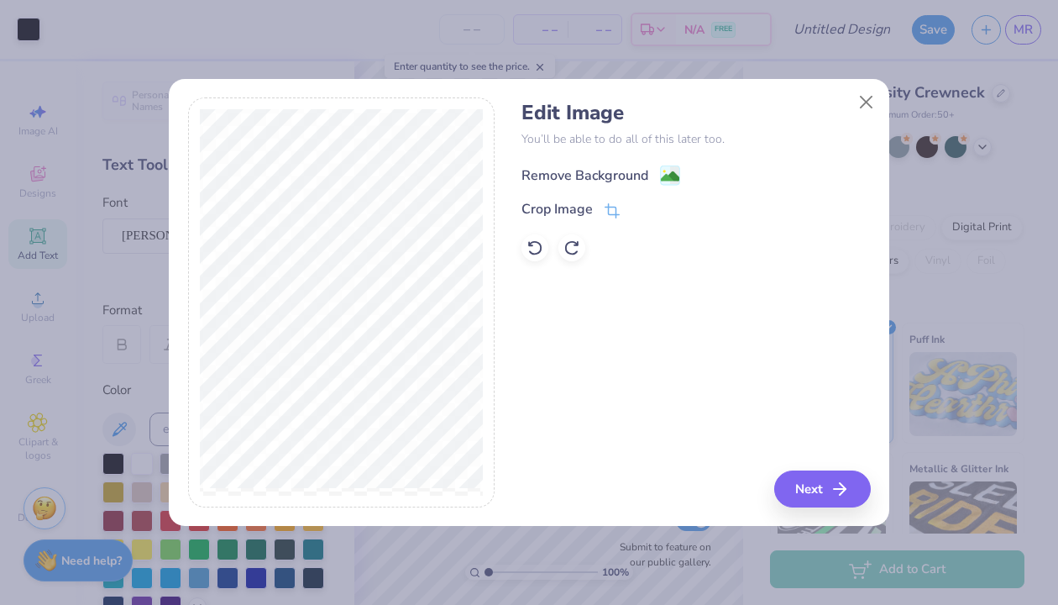
click at [673, 170] on image at bounding box center [670, 176] width 18 height 18
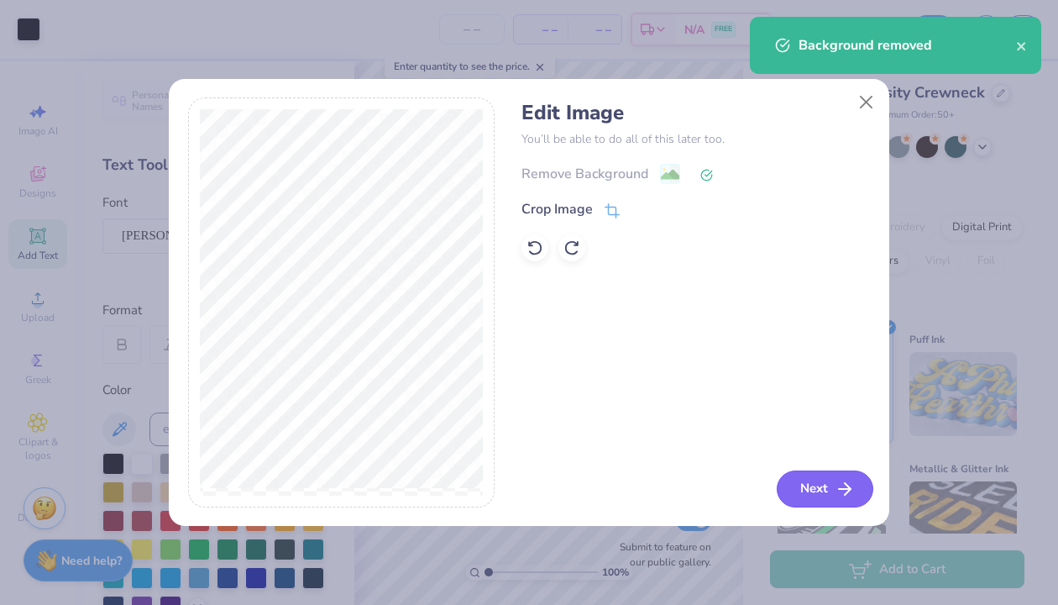
click at [805, 487] on button "Next" at bounding box center [825, 488] width 97 height 37
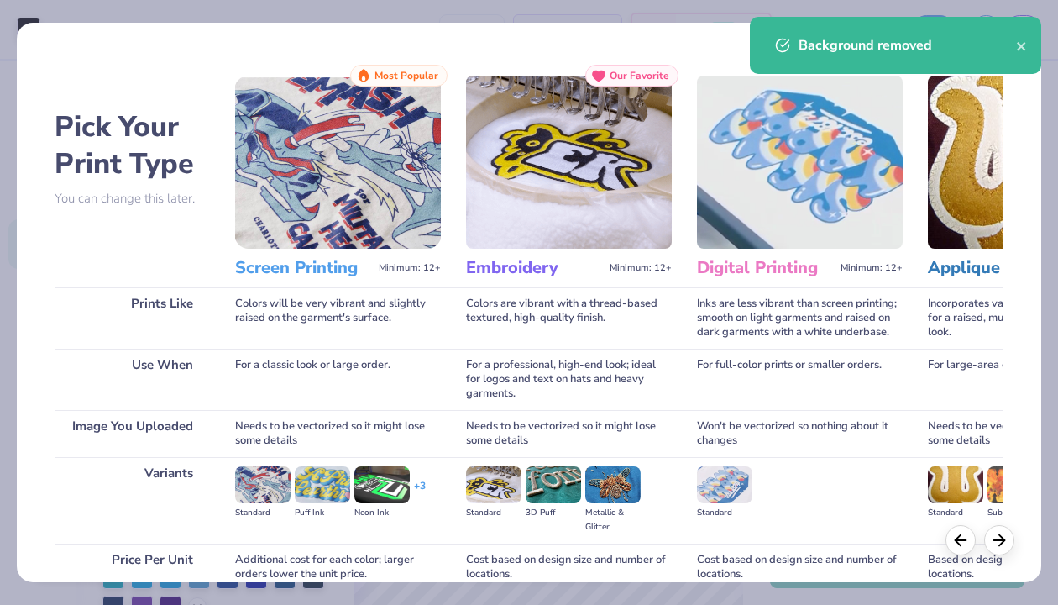
scroll to position [149, 0]
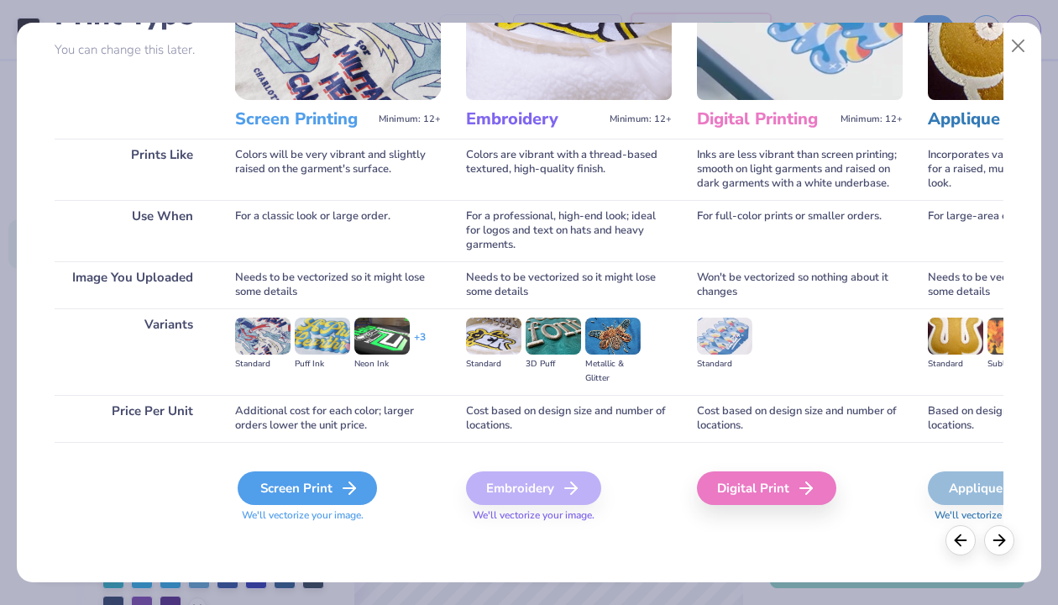
click at [316, 499] on div "Screen Print" at bounding box center [307, 488] width 139 height 34
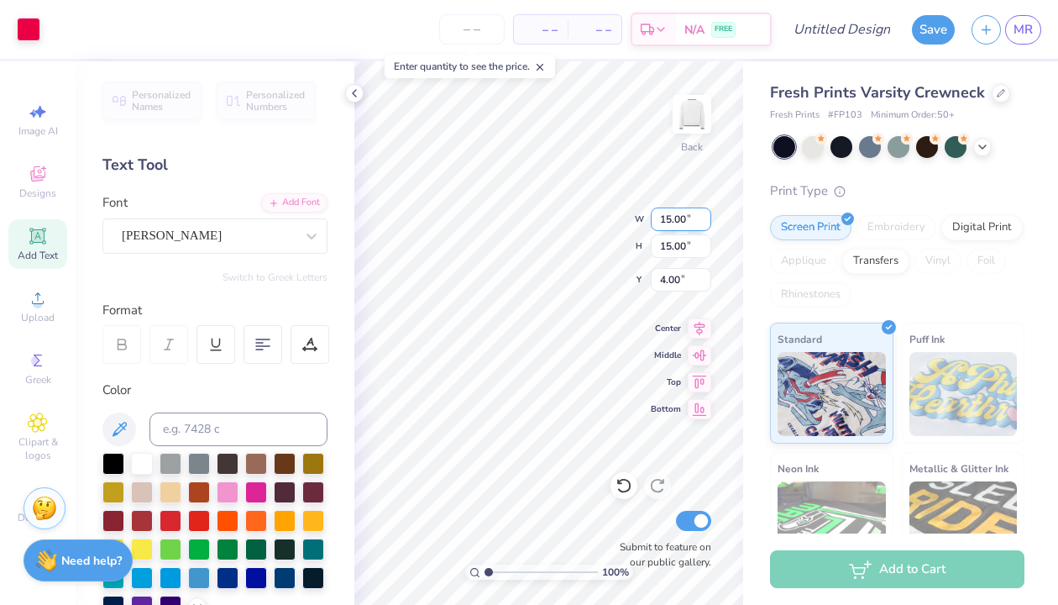
type input "6.08"
type input "6.09"
type input "5.41"
type input "3.66"
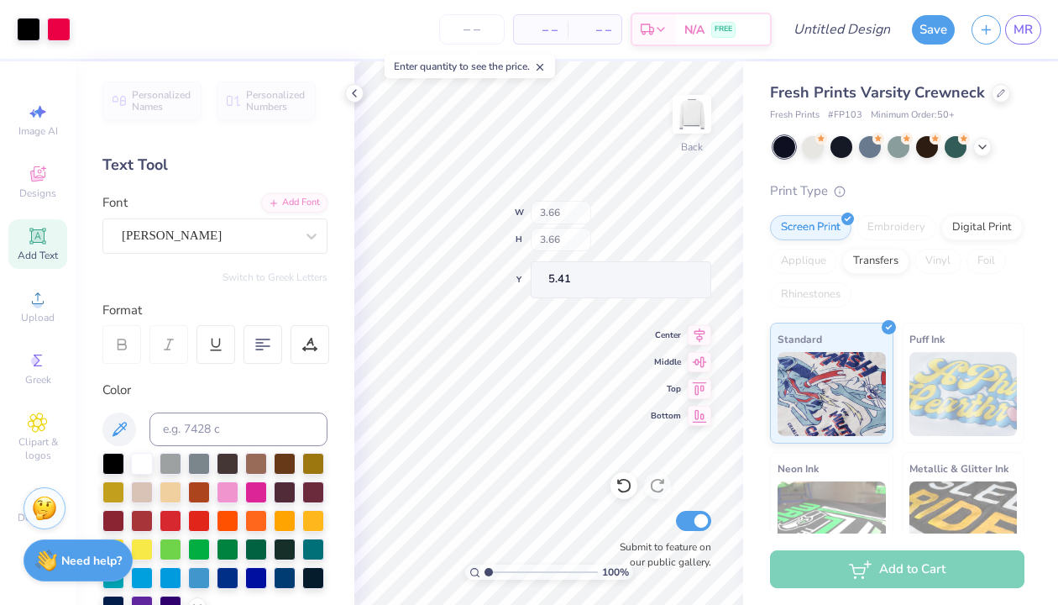
type input "6.95"
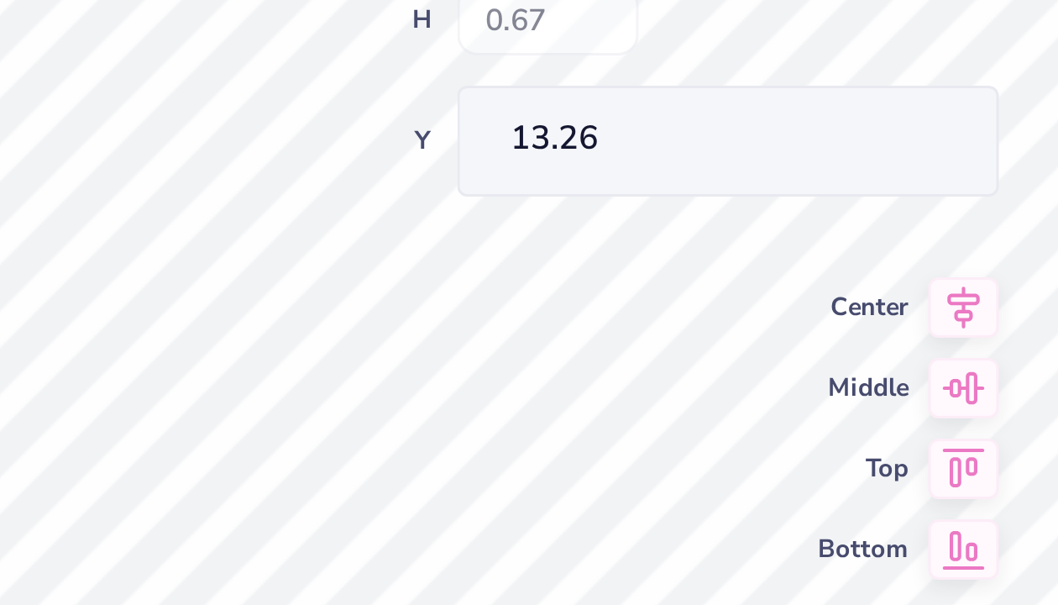
type input "13.26"
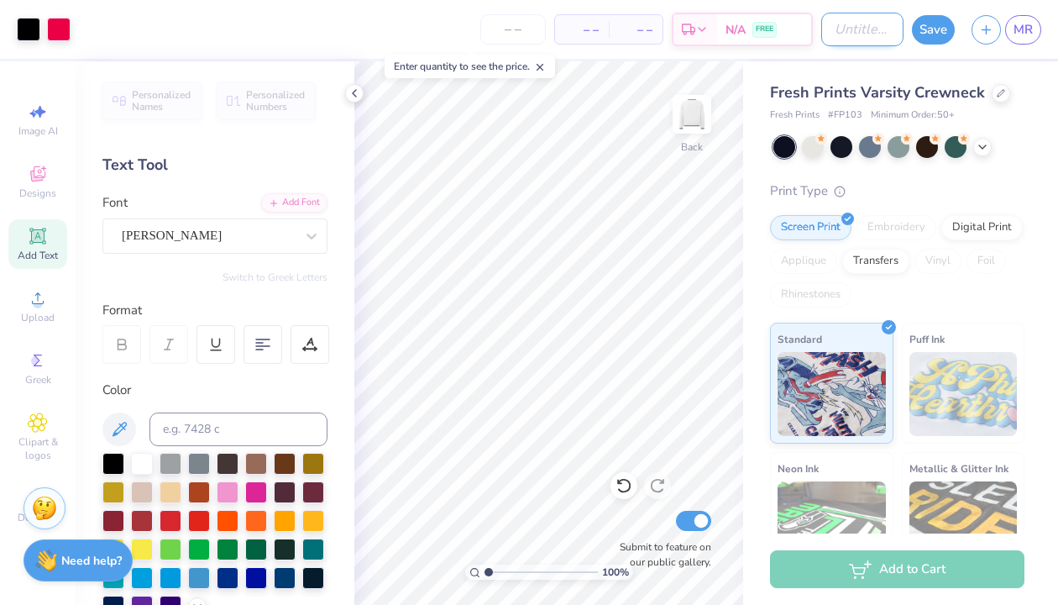
click at [830, 25] on input "Design Title" at bounding box center [862, 30] width 82 height 34
type input "simple"
click at [938, 25] on button "Save" at bounding box center [933, 27] width 43 height 29
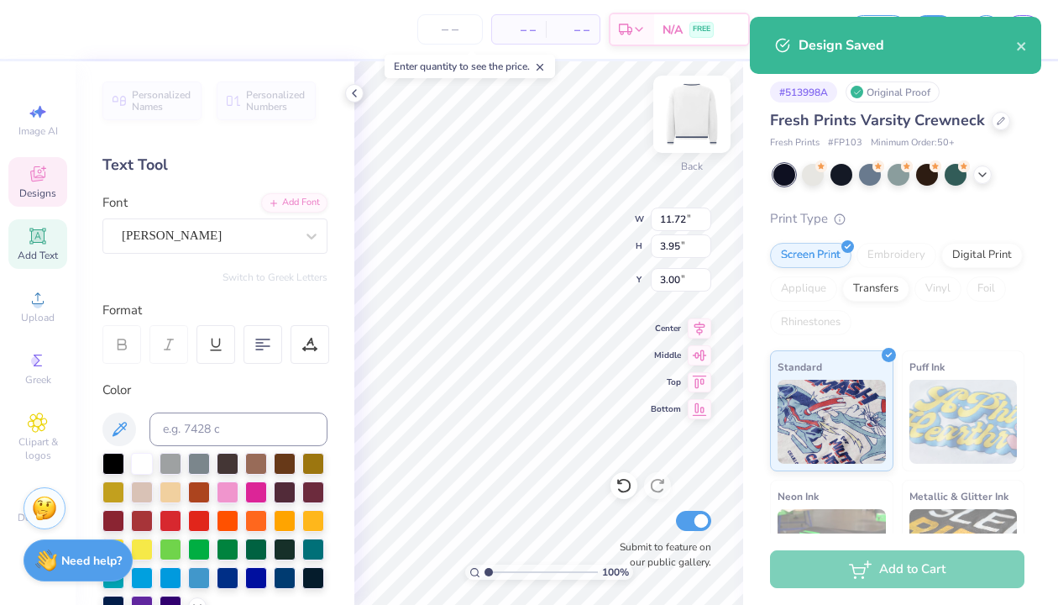
type input "3.78"
type input "7.83"
type input "1.76"
click at [594, 330] on body "– – Per Item – – Total Est. Delivery N/A FREE Design Title simple Save as Save …" at bounding box center [529, 302] width 1058 height 605
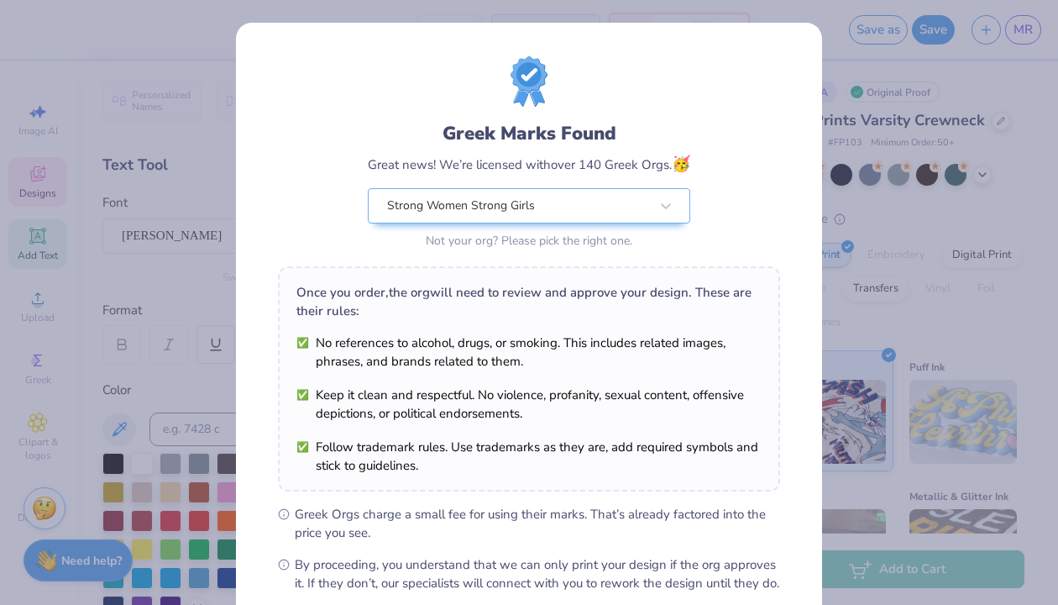
type input "10.95"
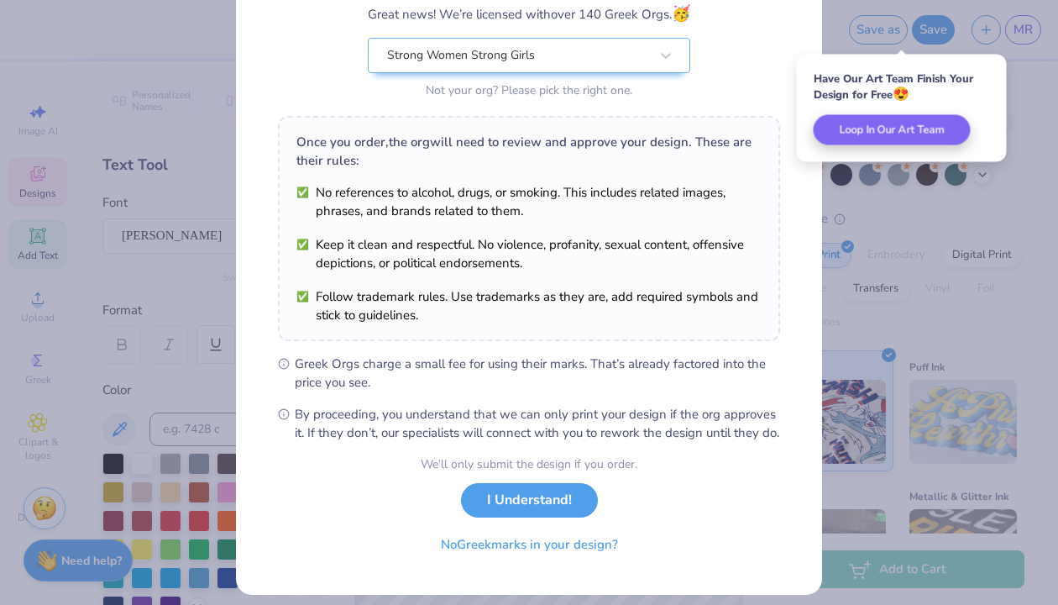
scroll to position [181, 0]
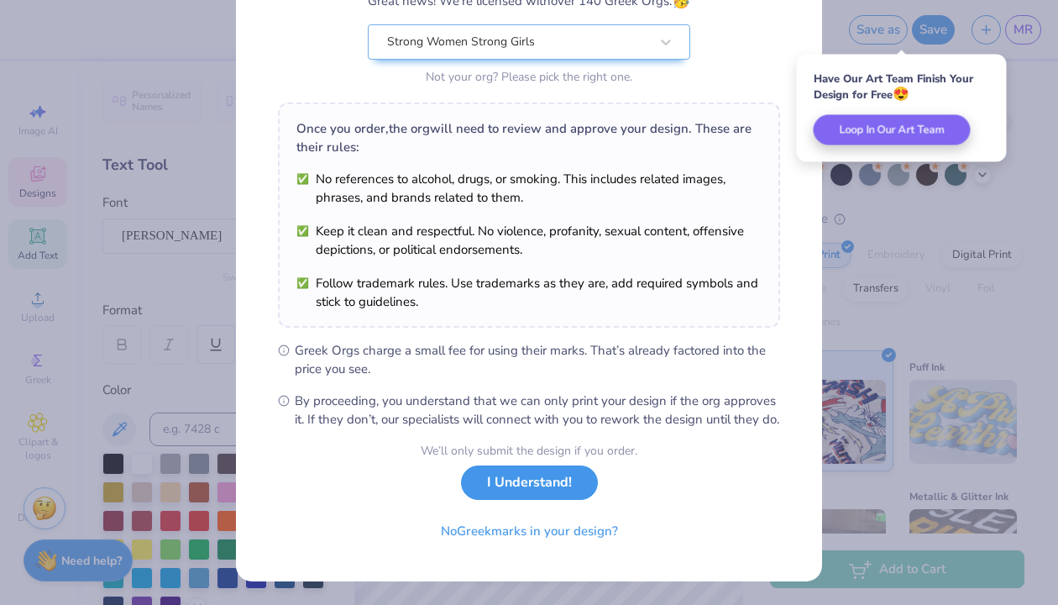
click at [562, 485] on button "I Understand!" at bounding box center [529, 482] width 137 height 34
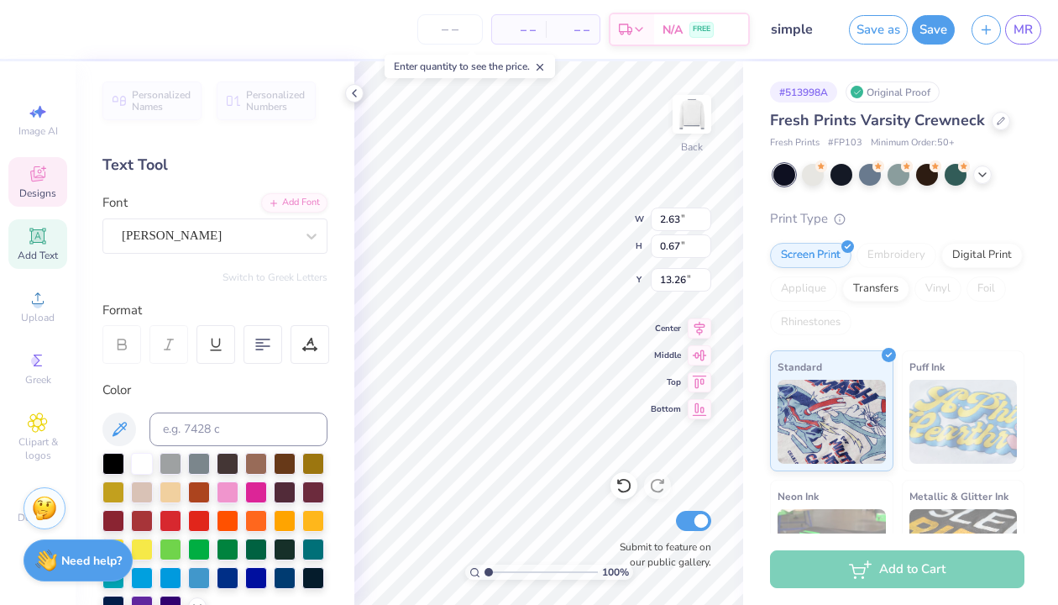
type input "12.71"
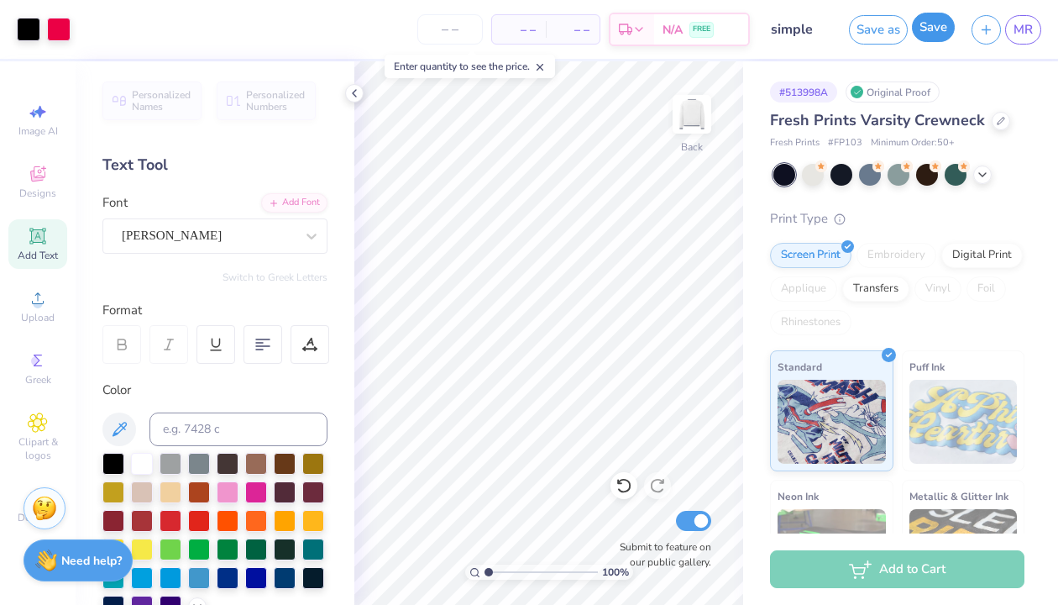
click at [926, 33] on button "Save" at bounding box center [933, 27] width 43 height 29
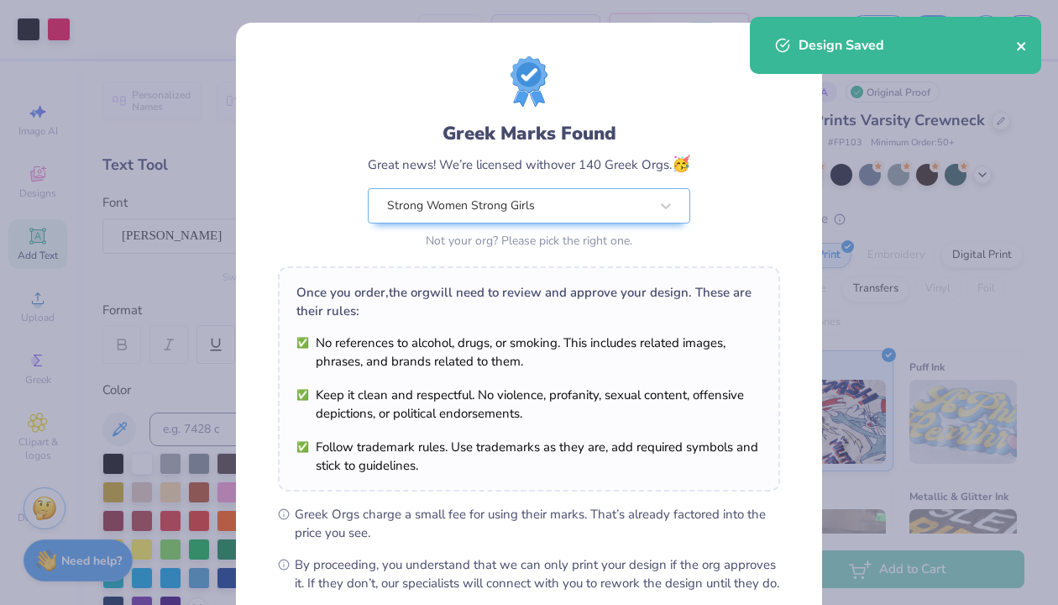
click at [1019, 42] on icon "close" at bounding box center [1022, 45] width 12 height 13
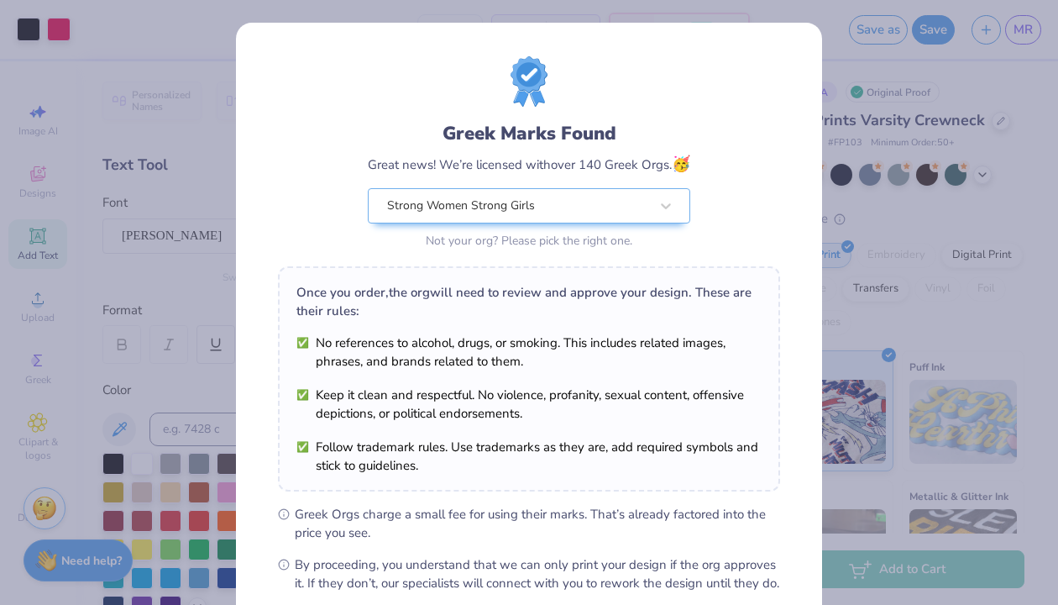
scroll to position [181, 0]
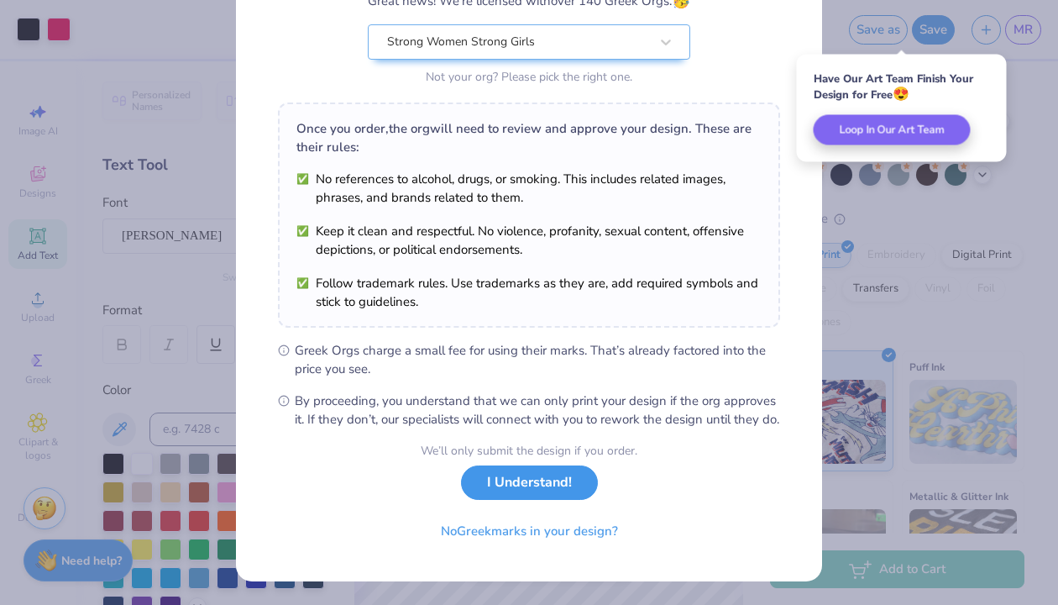
click at [567, 485] on button "I Understand!" at bounding box center [529, 482] width 137 height 34
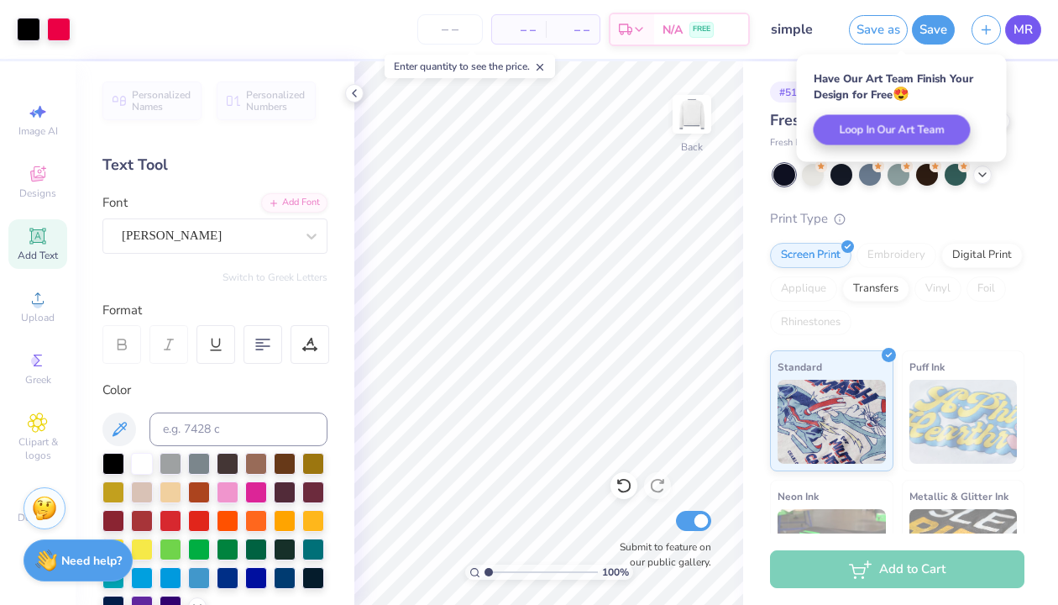
click at [1026, 27] on span "MR" at bounding box center [1022, 29] width 19 height 19
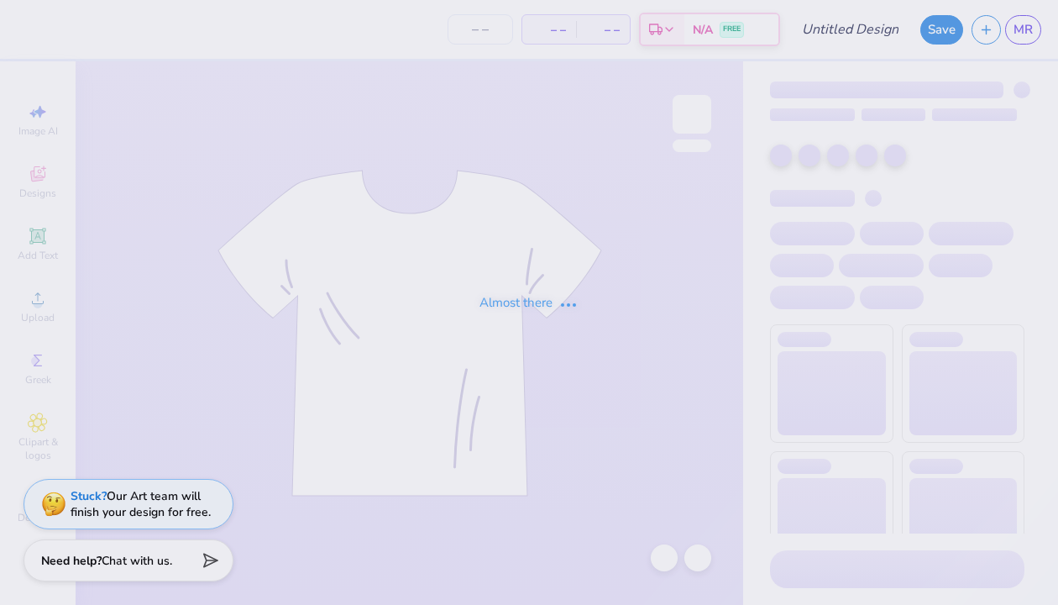
type input "crew"
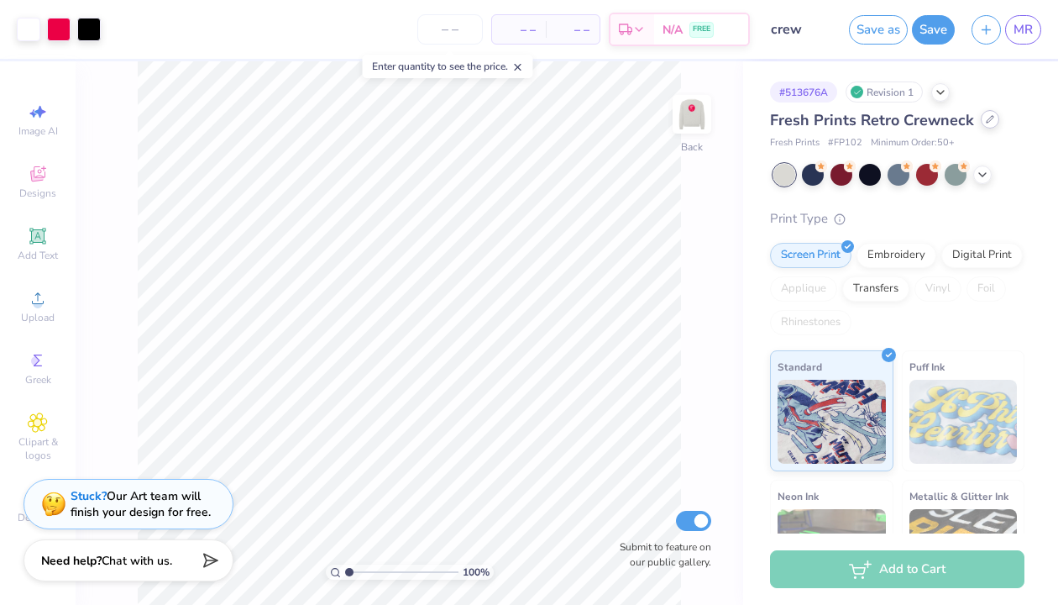
click at [986, 122] on icon at bounding box center [990, 119] width 8 height 8
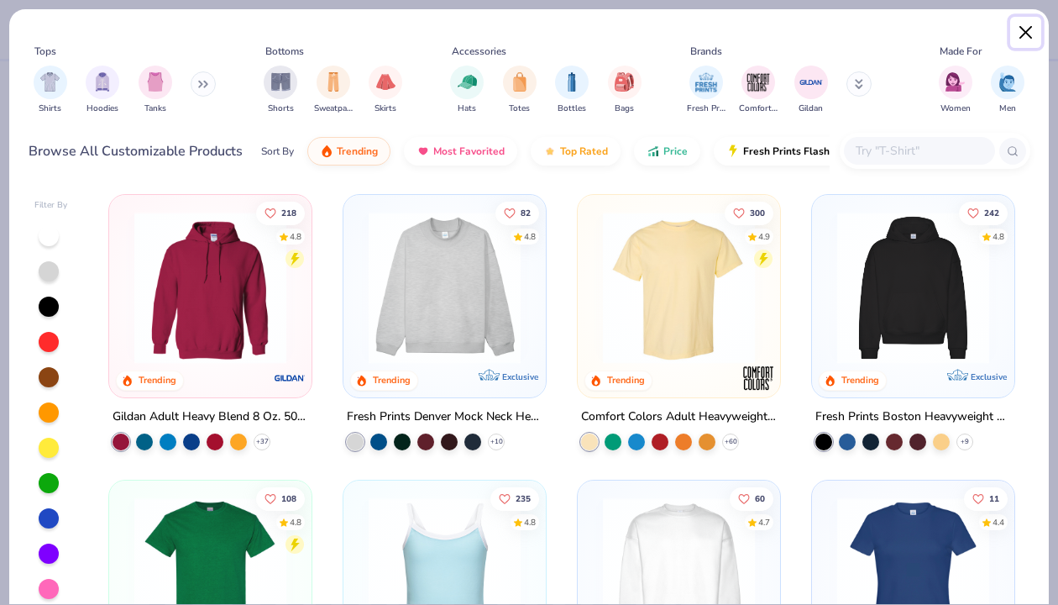
click at [1030, 29] on button "Close" at bounding box center [1026, 33] width 32 height 32
